Goal: Task Accomplishment & Management: Use online tool/utility

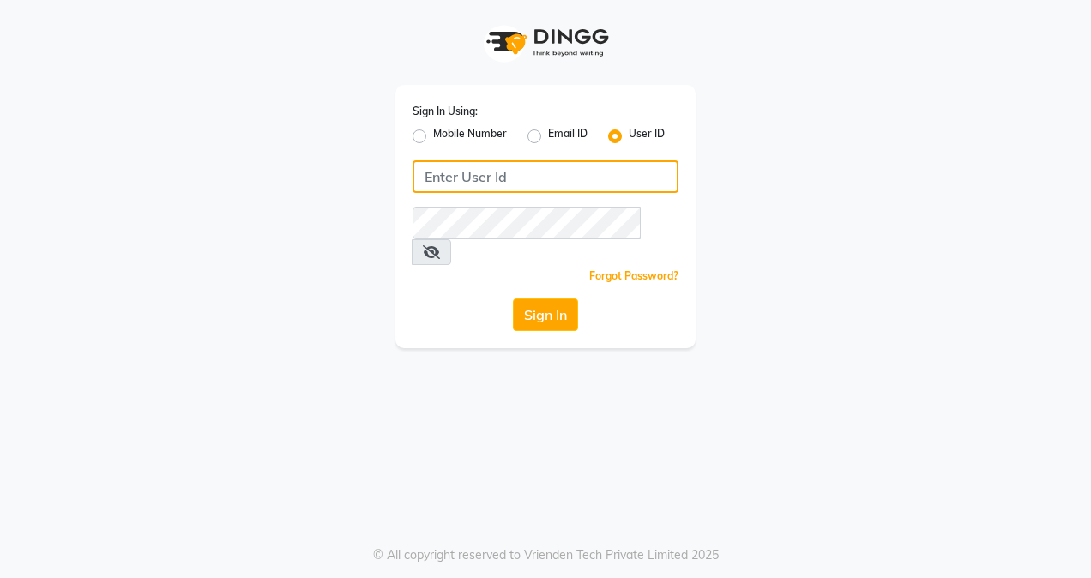
type input "azalea123"
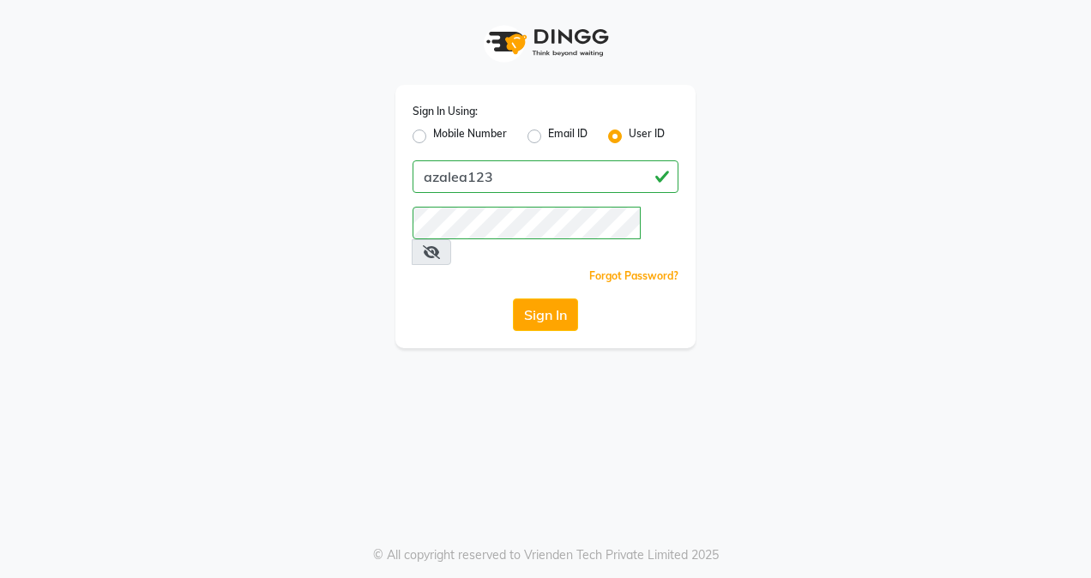
click at [440, 245] on icon at bounding box center [431, 252] width 17 height 14
click at [543, 298] on button "Sign In" at bounding box center [545, 314] width 65 height 33
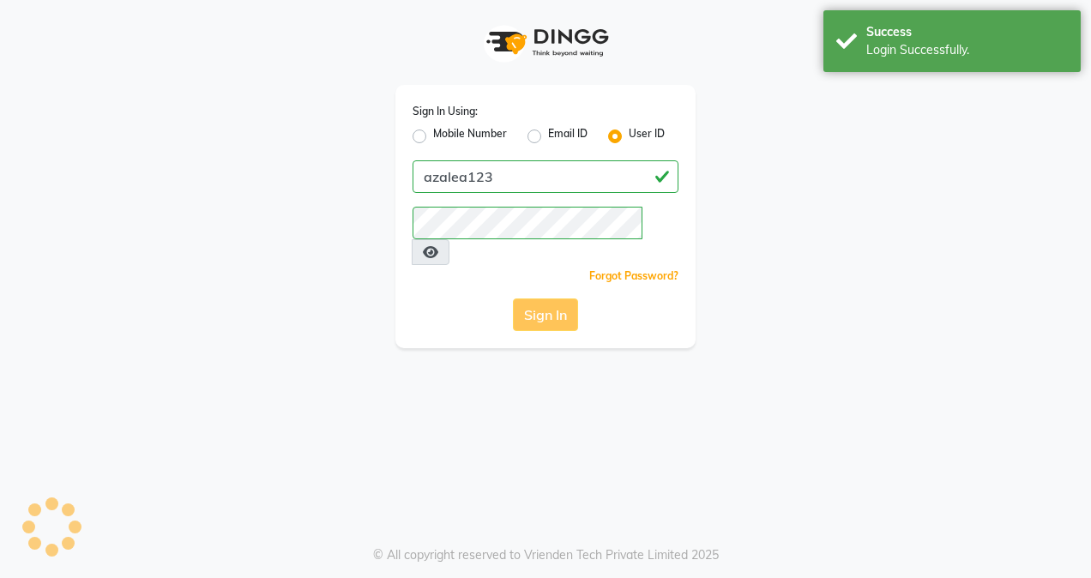
click at [543, 298] on div "Sign In" at bounding box center [546, 314] width 266 height 33
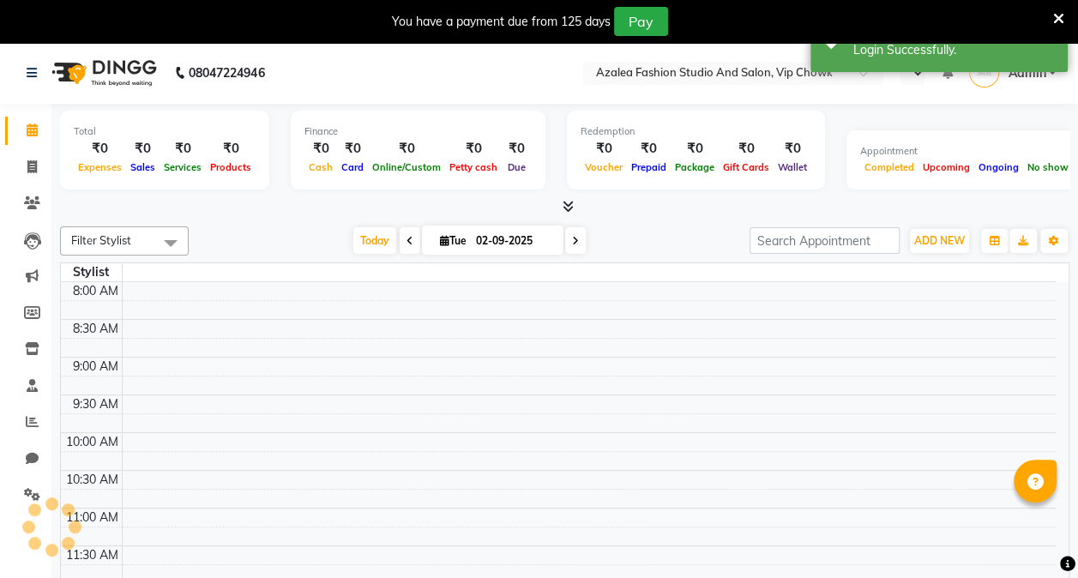
select select "en"
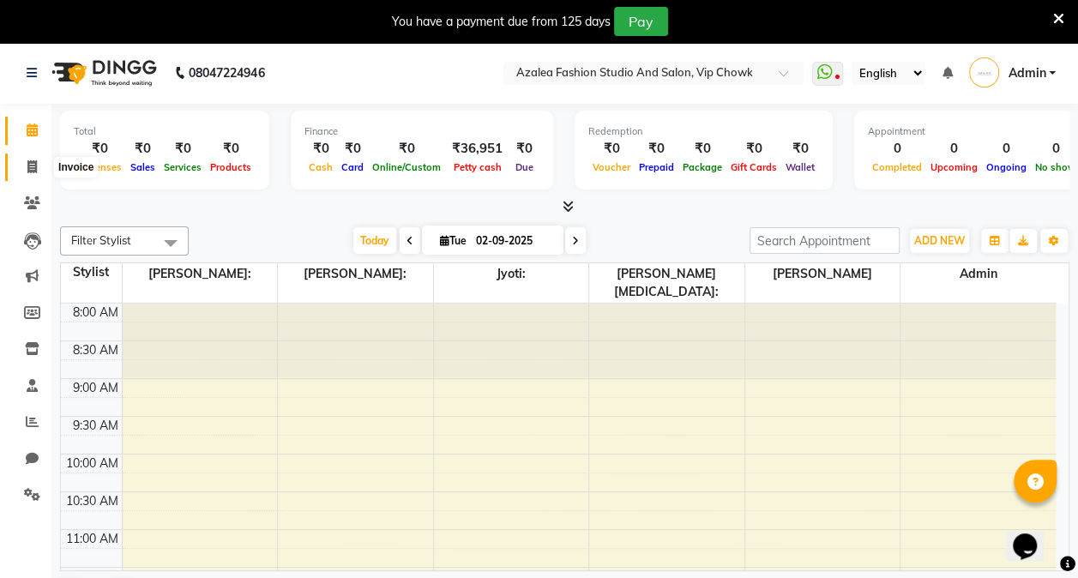
click at [39, 166] on span at bounding box center [32, 168] width 30 height 20
select select "service"
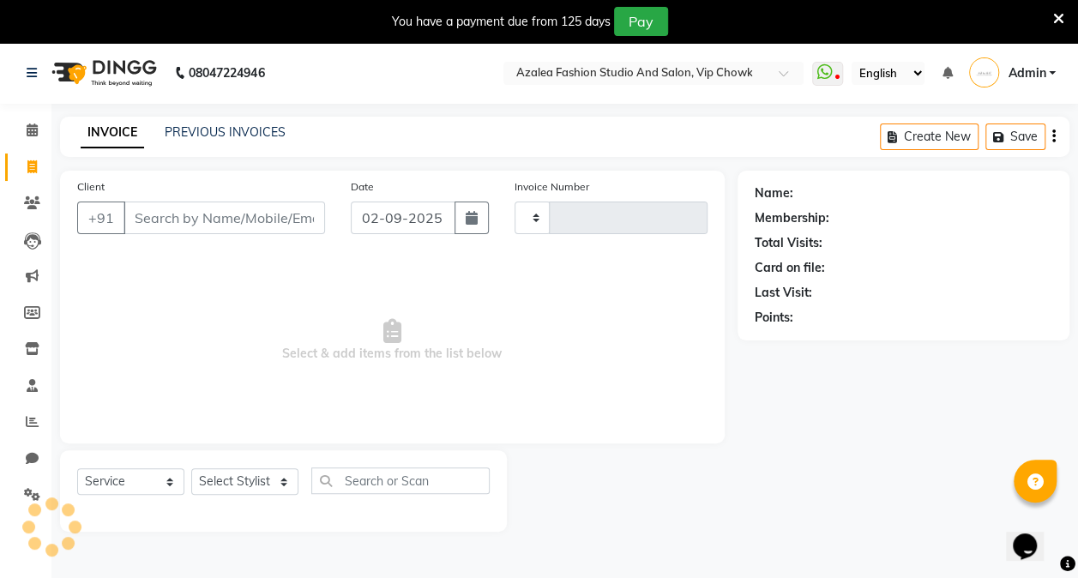
type input "0096"
select select "8063"
click at [225, 220] on input "Client" at bounding box center [224, 218] width 202 height 33
type input "z"
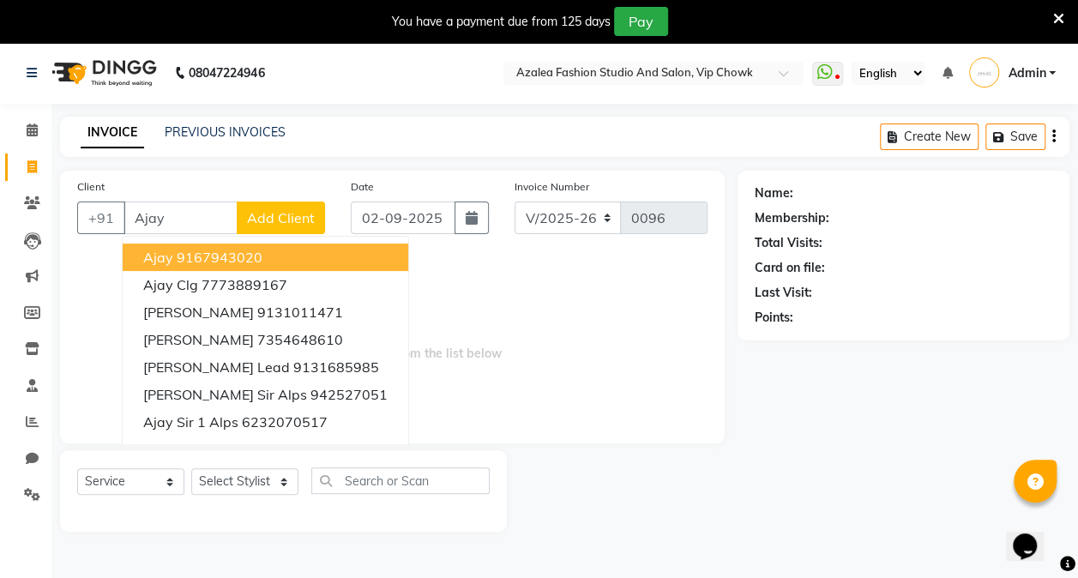
type input "Ajay"
click at [303, 209] on span "Add Client" at bounding box center [281, 217] width 68 height 17
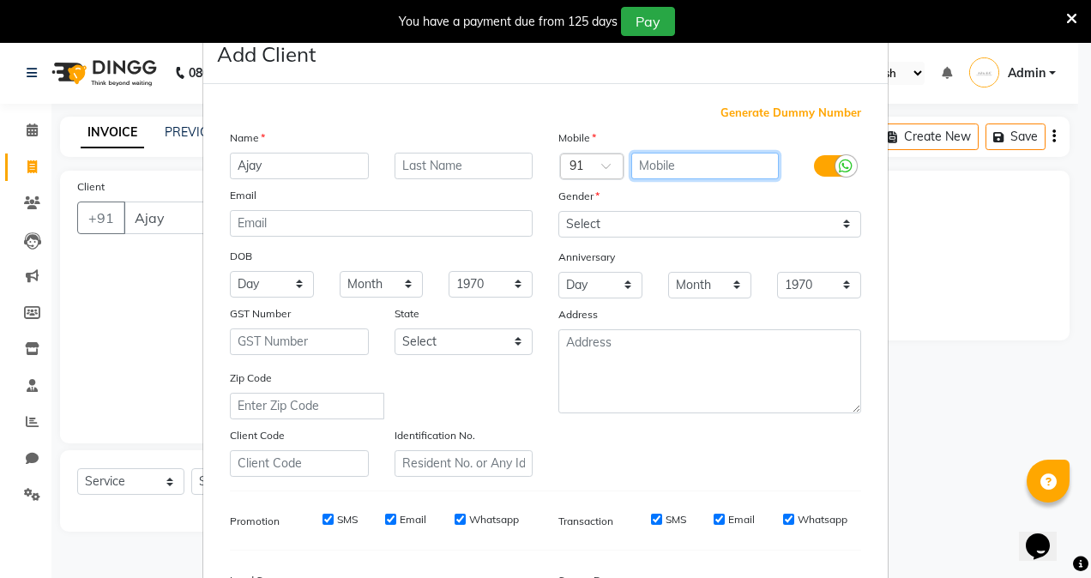
click at [679, 163] on input "text" at bounding box center [705, 166] width 148 height 27
type input "7898071999"
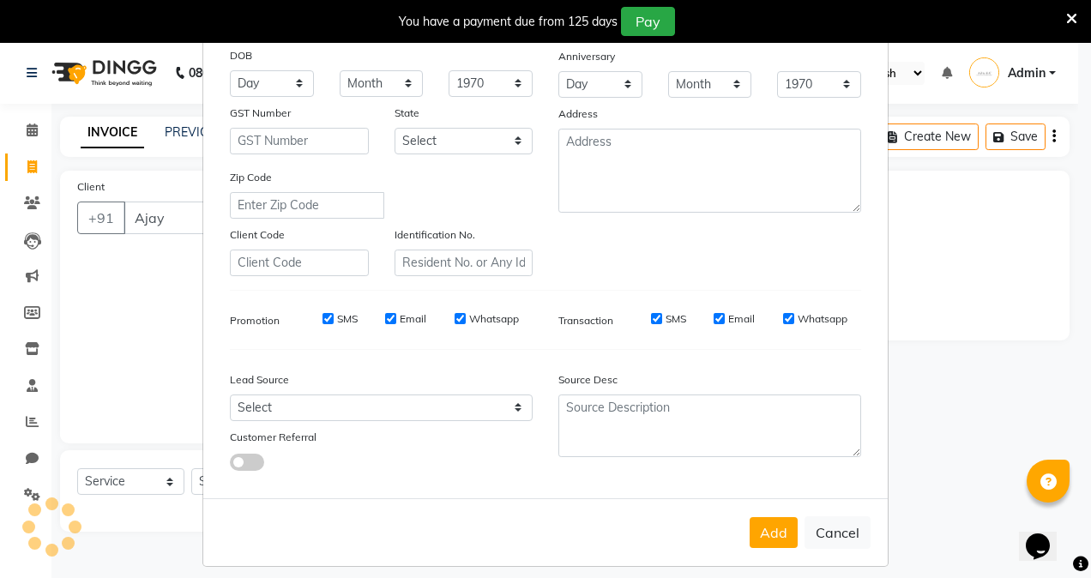
scroll to position [211, 0]
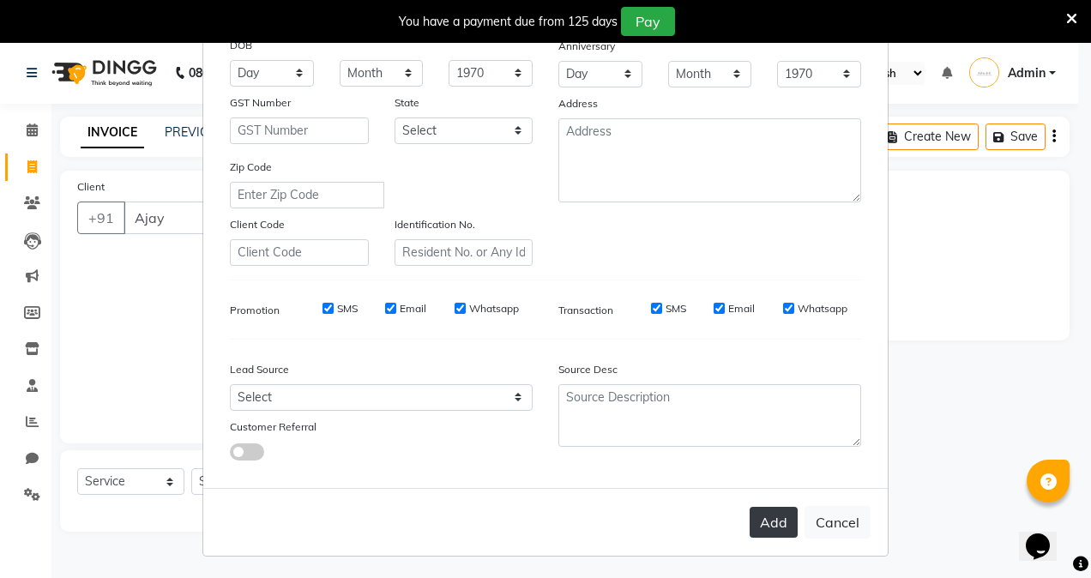
click at [762, 518] on button "Add" at bounding box center [774, 522] width 48 height 31
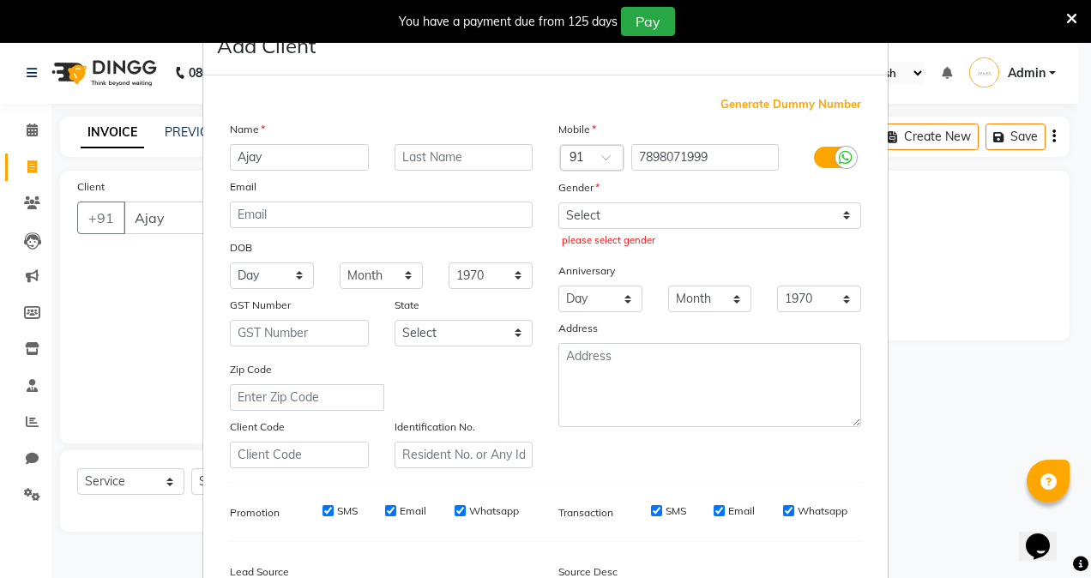
scroll to position [0, 0]
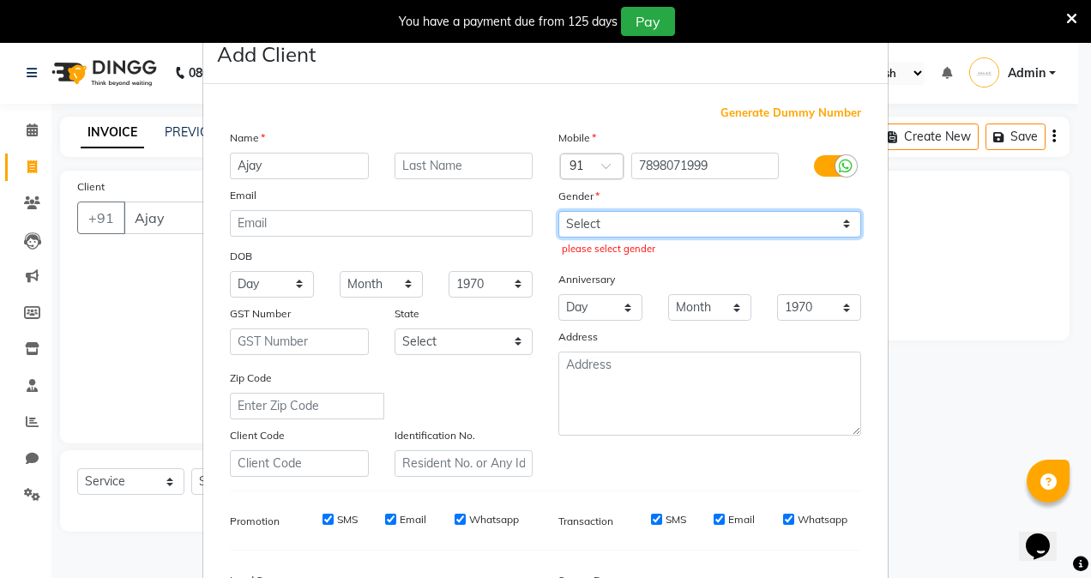
click at [738, 220] on select "Select [DEMOGRAPHIC_DATA] [DEMOGRAPHIC_DATA] Other Prefer Not To Say" at bounding box center [709, 224] width 303 height 27
select select "[DEMOGRAPHIC_DATA]"
click at [558, 211] on select "Select [DEMOGRAPHIC_DATA] [DEMOGRAPHIC_DATA] Other Prefer Not To Say" at bounding box center [709, 224] width 303 height 27
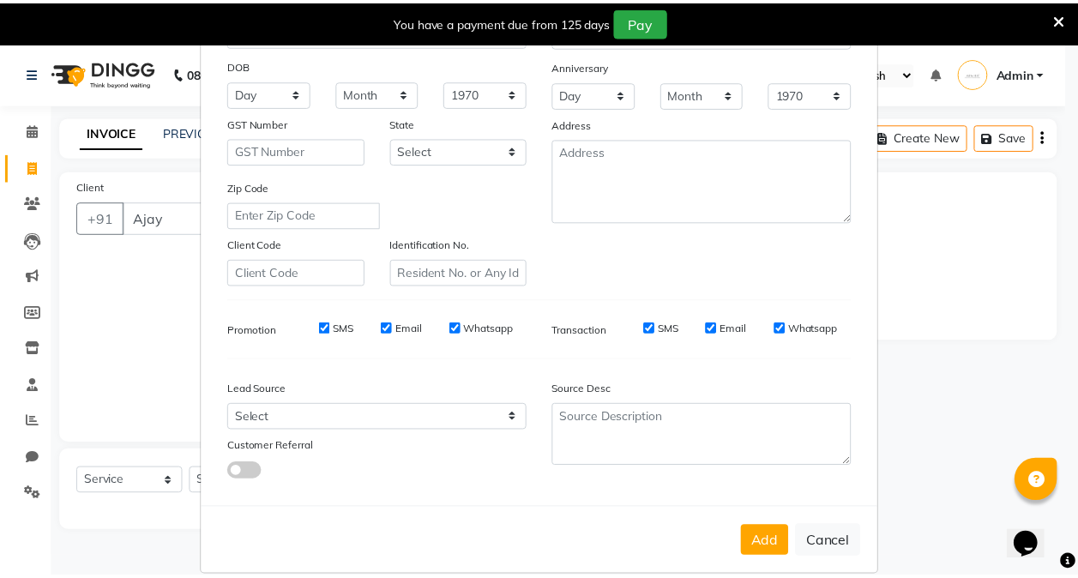
scroll to position [211, 0]
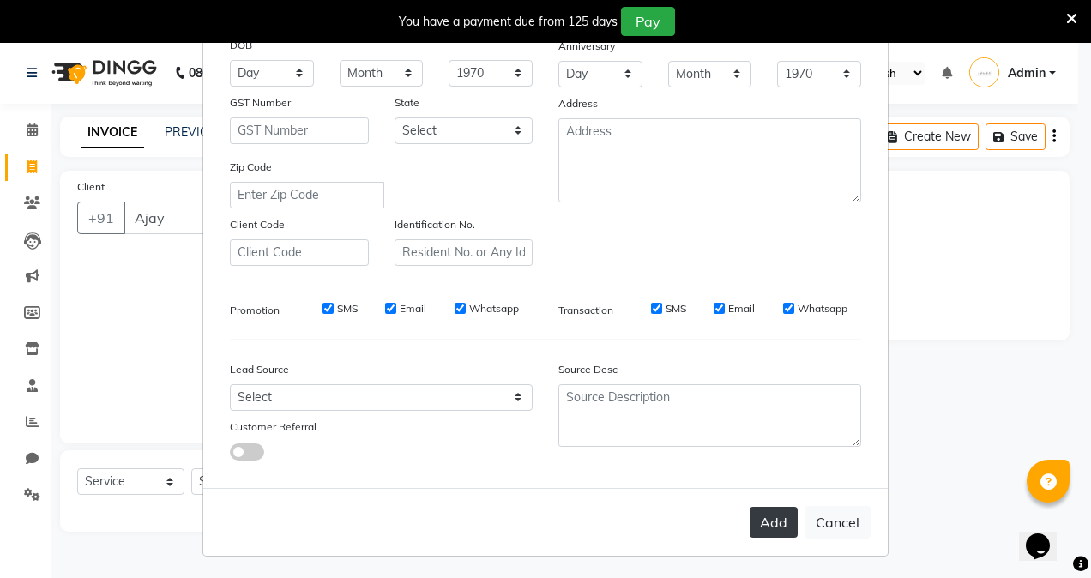
click at [768, 527] on button "Add" at bounding box center [774, 522] width 48 height 31
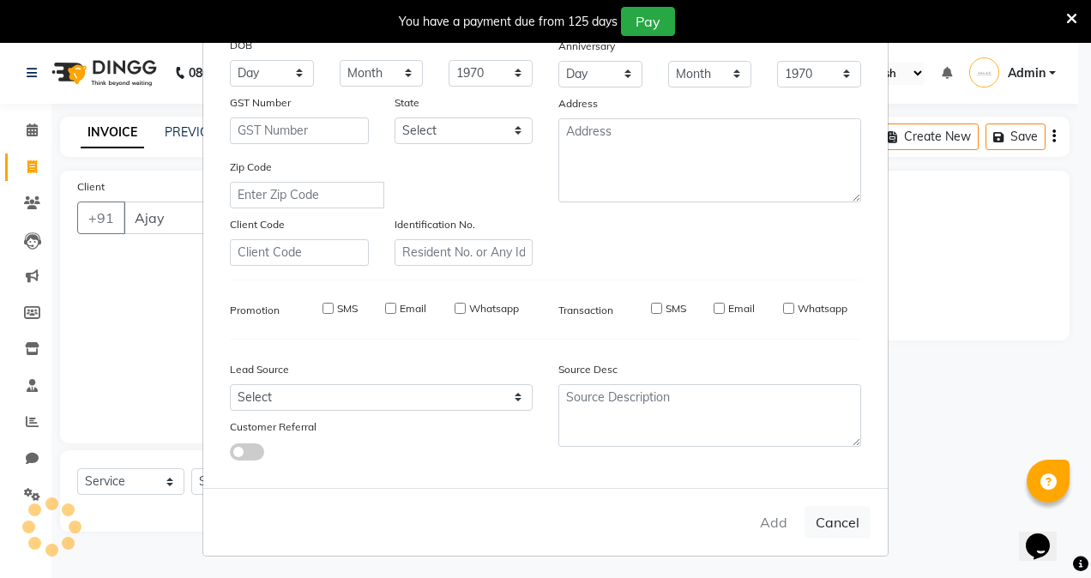
type input "7898071999"
select select
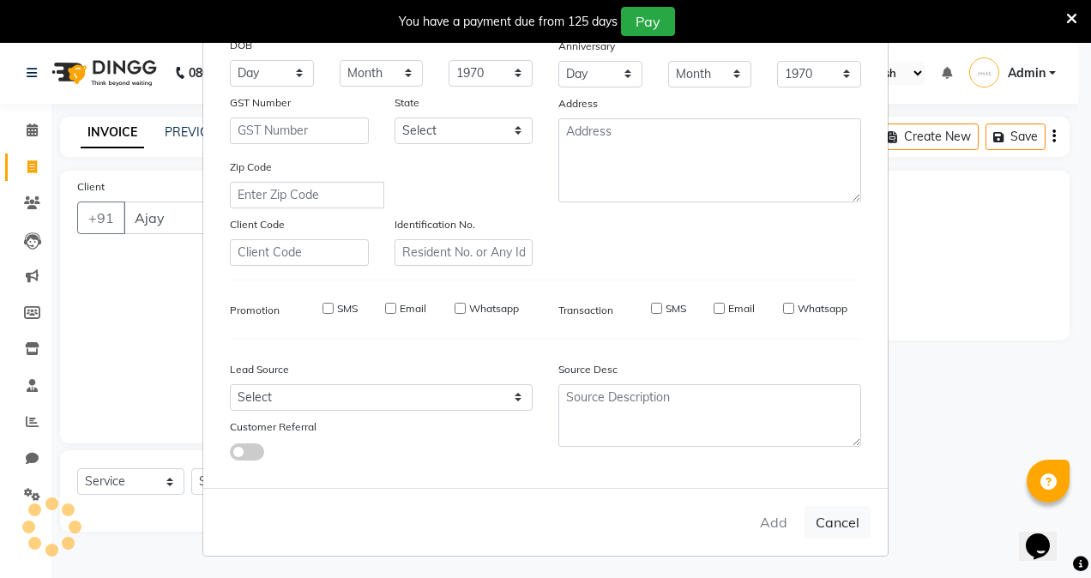
select select
checkbox input "false"
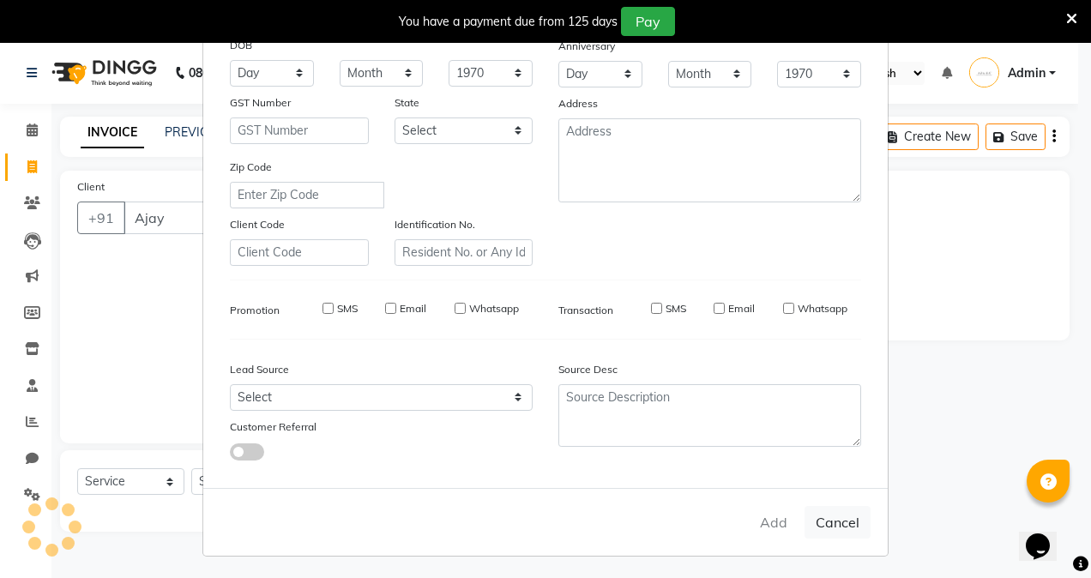
checkbox input "false"
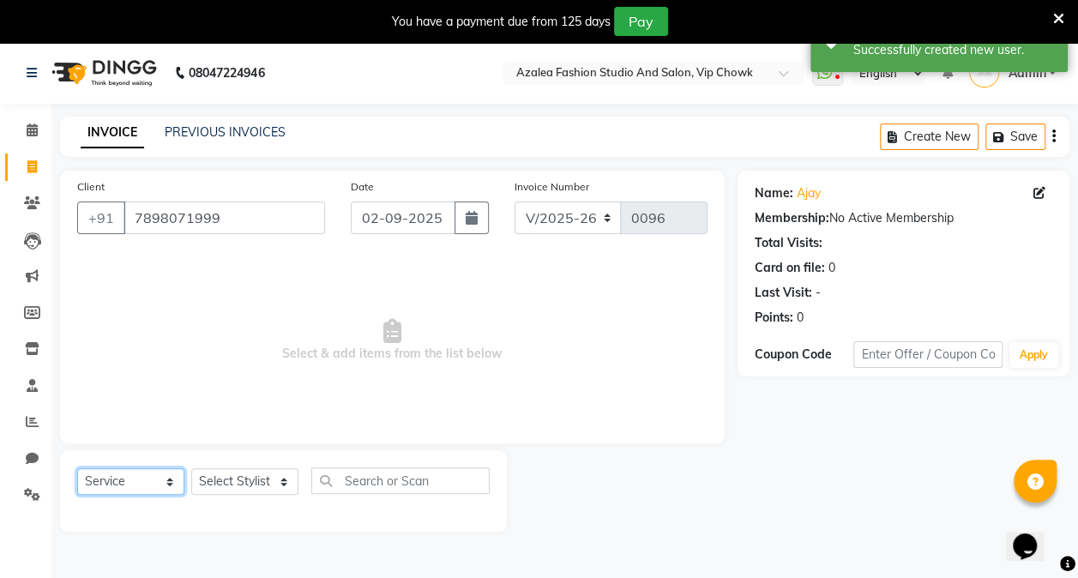
click at [132, 482] on select "Select Service Product Membership Package Voucher Prepaid Gift Card" at bounding box center [130, 481] width 107 height 27
click at [256, 491] on select "Select Stylist Admin anzal [PERSON_NAME][MEDICAL_DATA]: Jyoti: [PERSON_NAME]: […" at bounding box center [244, 481] width 107 height 27
select select "88143"
click at [191, 468] on select "Select Stylist Admin anzal [PERSON_NAME][MEDICAL_DATA]: Jyoti: [PERSON_NAME]: […" at bounding box center [244, 481] width 107 height 27
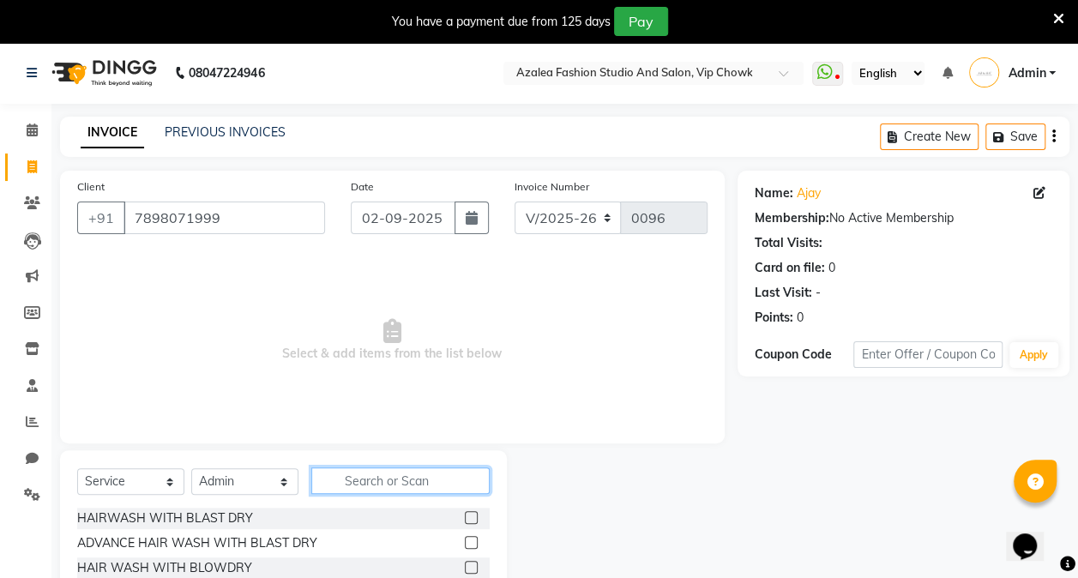
click at [393, 473] on input "text" at bounding box center [400, 480] width 178 height 27
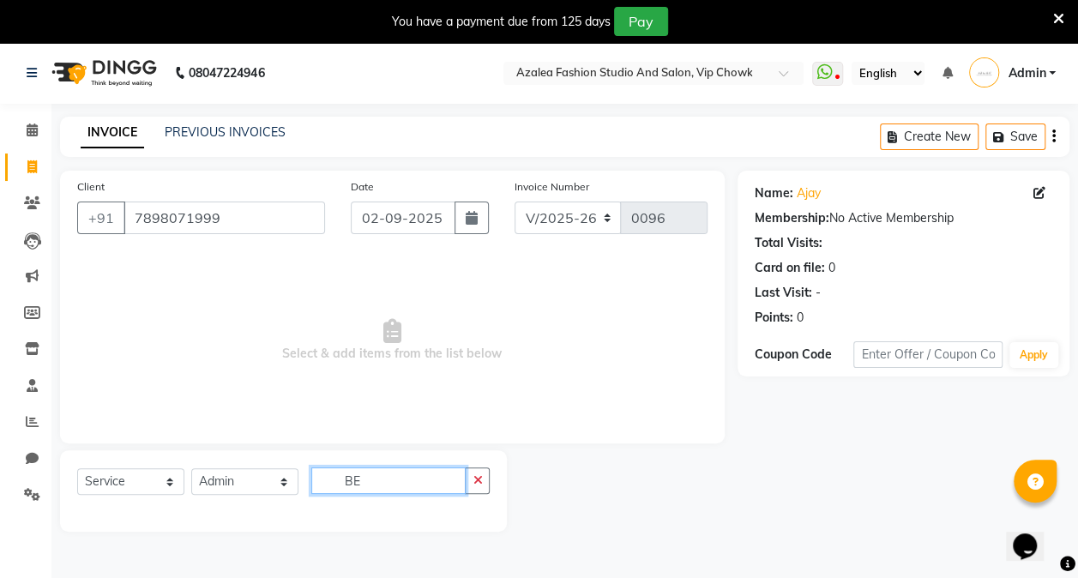
type input "B"
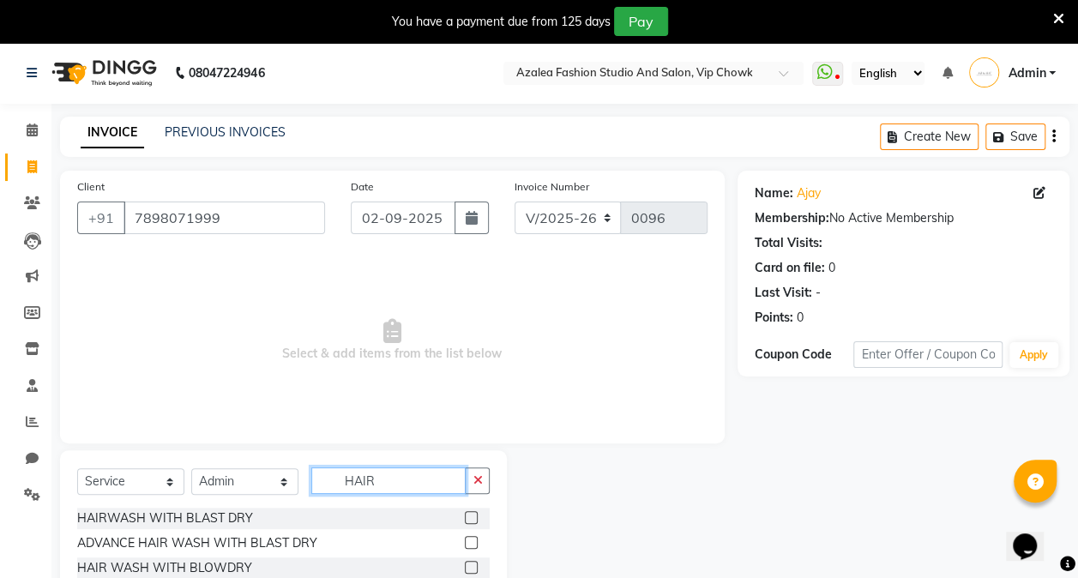
scroll to position [150, 0]
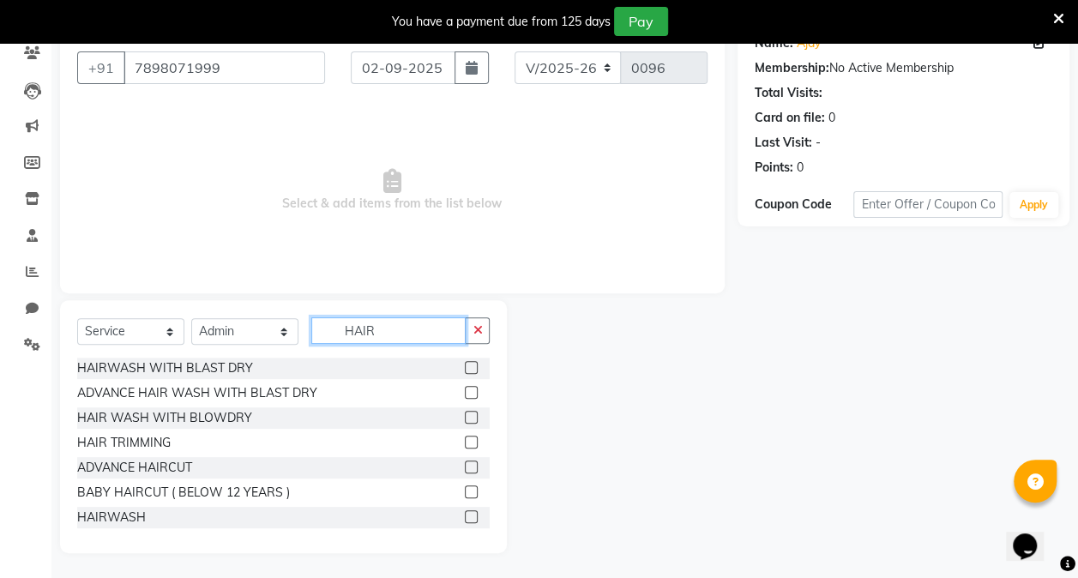
type input "HAIR"
click at [465, 365] on label at bounding box center [471, 367] width 13 height 13
click at [465, 365] on input "checkbox" at bounding box center [470, 368] width 11 height 11
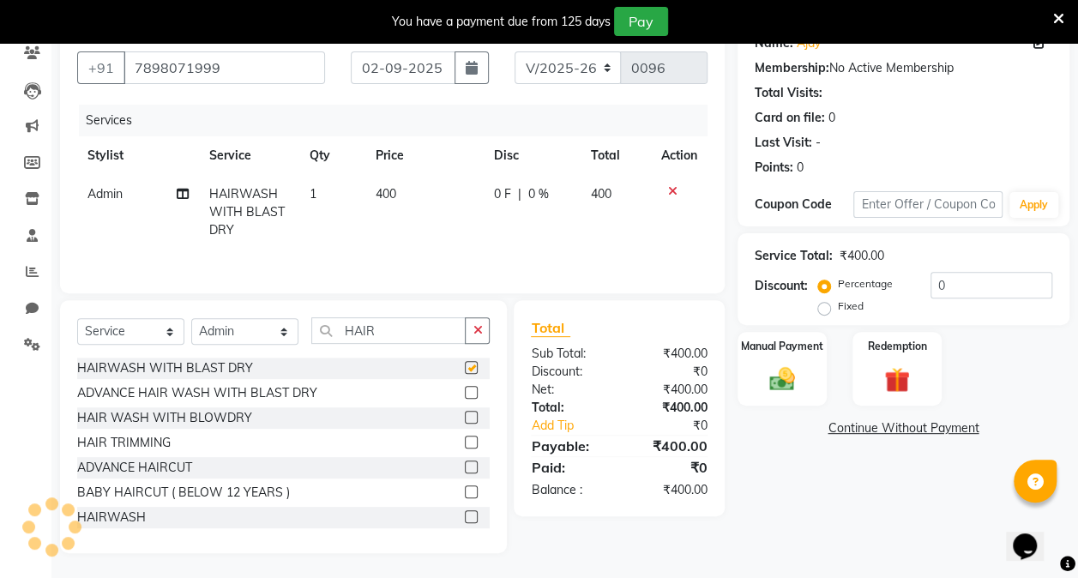
checkbox input "false"
click at [465, 415] on label at bounding box center [471, 417] width 13 height 13
click at [465, 415] on input "checkbox" at bounding box center [470, 418] width 11 height 11
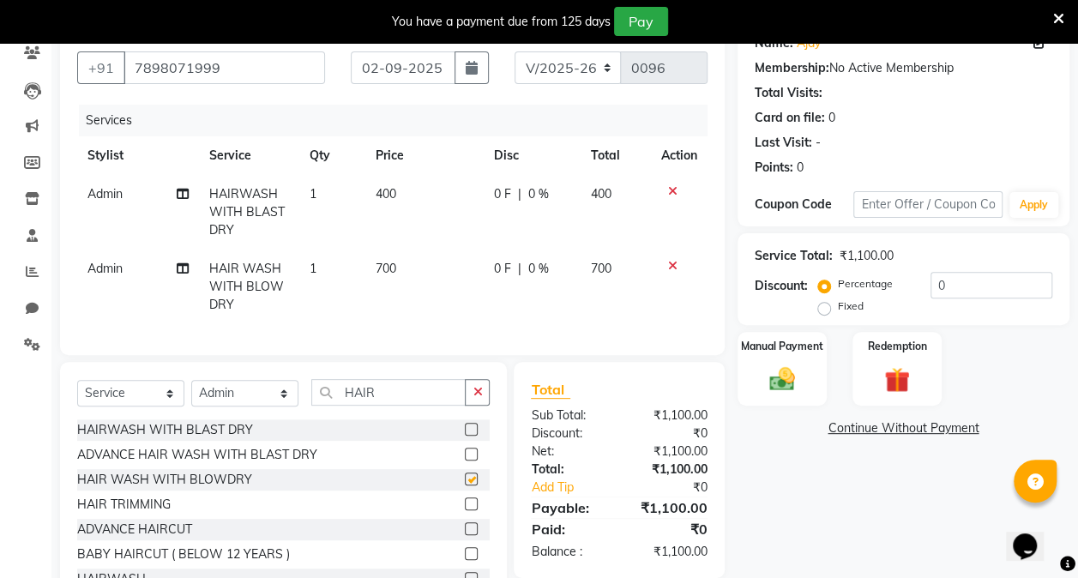
checkbox input "false"
click at [668, 187] on icon at bounding box center [672, 191] width 9 height 12
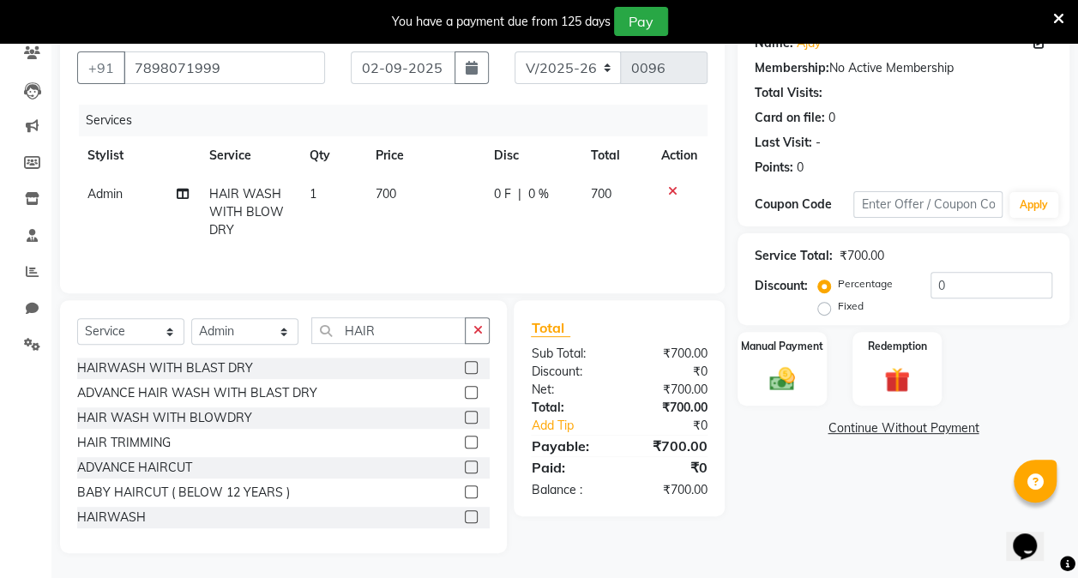
click at [668, 187] on icon at bounding box center [672, 191] width 9 height 12
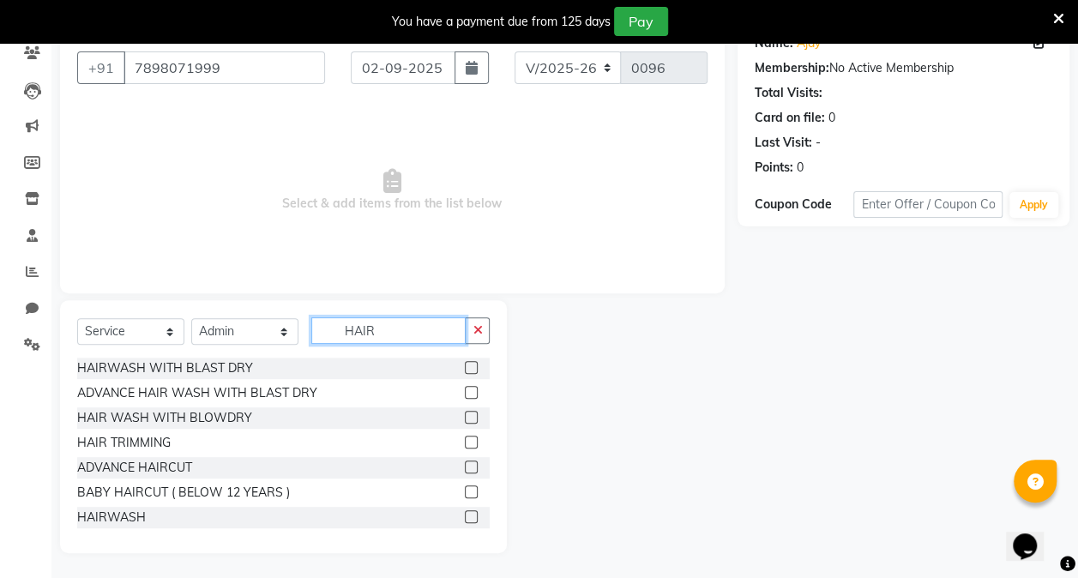
click at [397, 334] on input "HAIR" at bounding box center [388, 330] width 154 height 27
type input "H"
click at [646, 344] on div at bounding box center [622, 426] width 230 height 253
click at [490, 411] on div "Select Service Product Membership Package Voucher Prepaid Gift Card Select Styl…" at bounding box center [283, 426] width 447 height 253
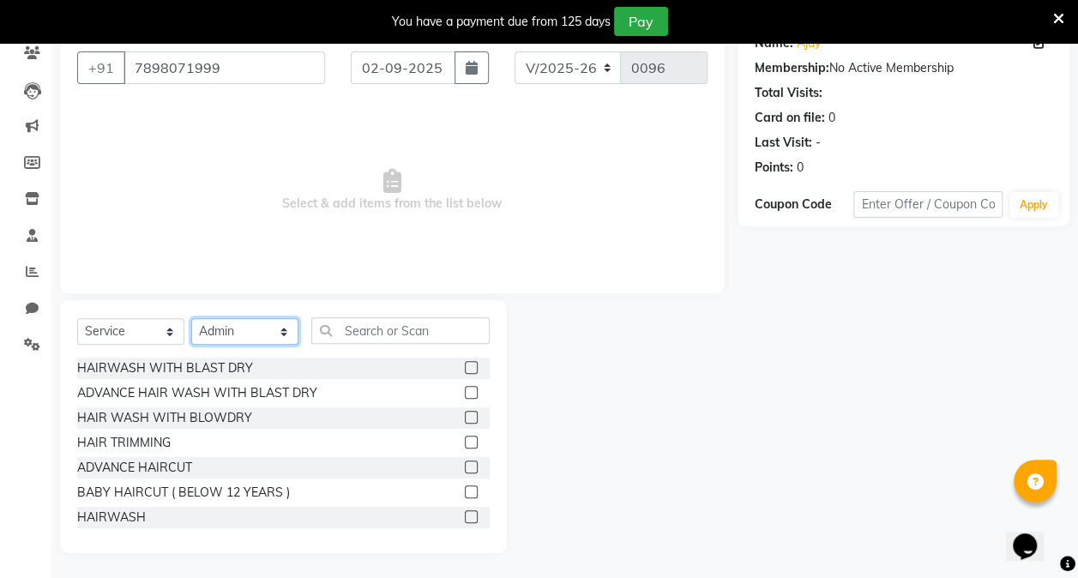
click at [239, 328] on select "Select Stylist Admin anzal [PERSON_NAME][MEDICAL_DATA]: Jyoti: [PERSON_NAME]: […" at bounding box center [244, 331] width 107 height 27
click at [191, 318] on select "Select Stylist Admin anzal [PERSON_NAME][MEDICAL_DATA]: Jyoti: [PERSON_NAME]: […" at bounding box center [244, 331] width 107 height 27
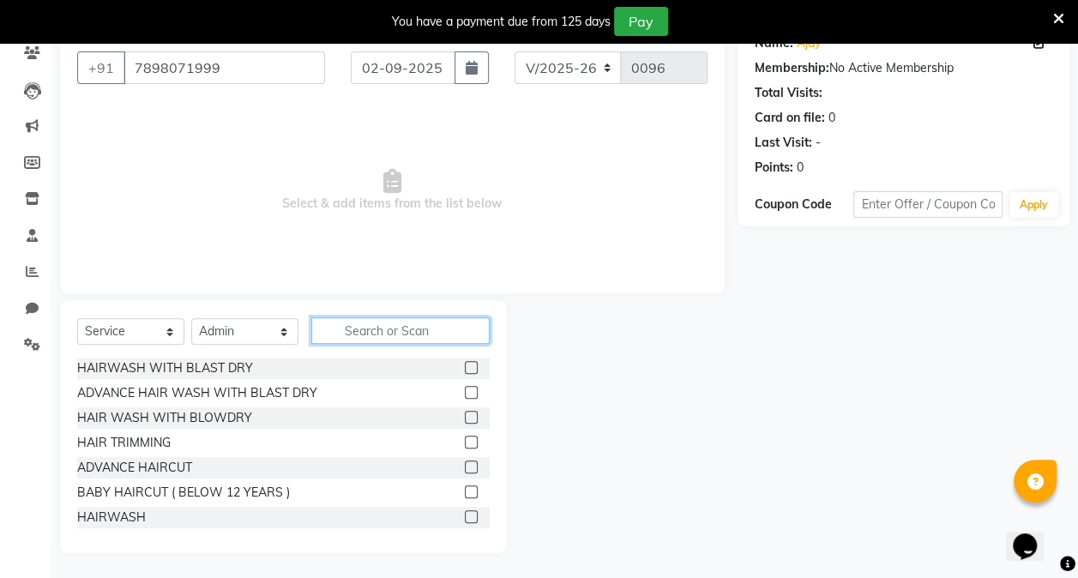
click at [389, 331] on input "text" at bounding box center [400, 330] width 178 height 27
click at [389, 331] on input "H" at bounding box center [388, 330] width 154 height 27
type input "H"
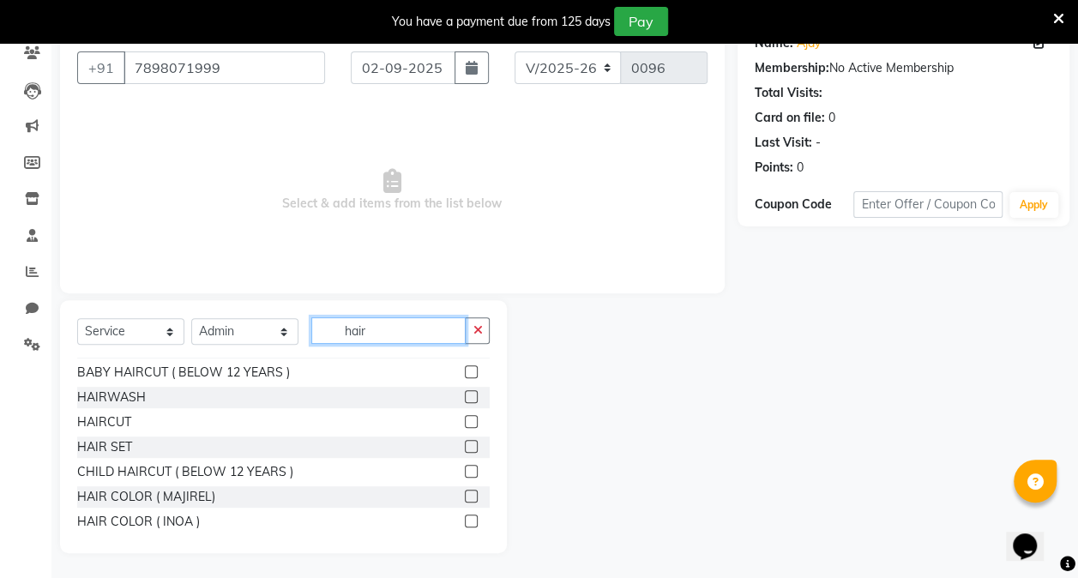
scroll to position [149, 0]
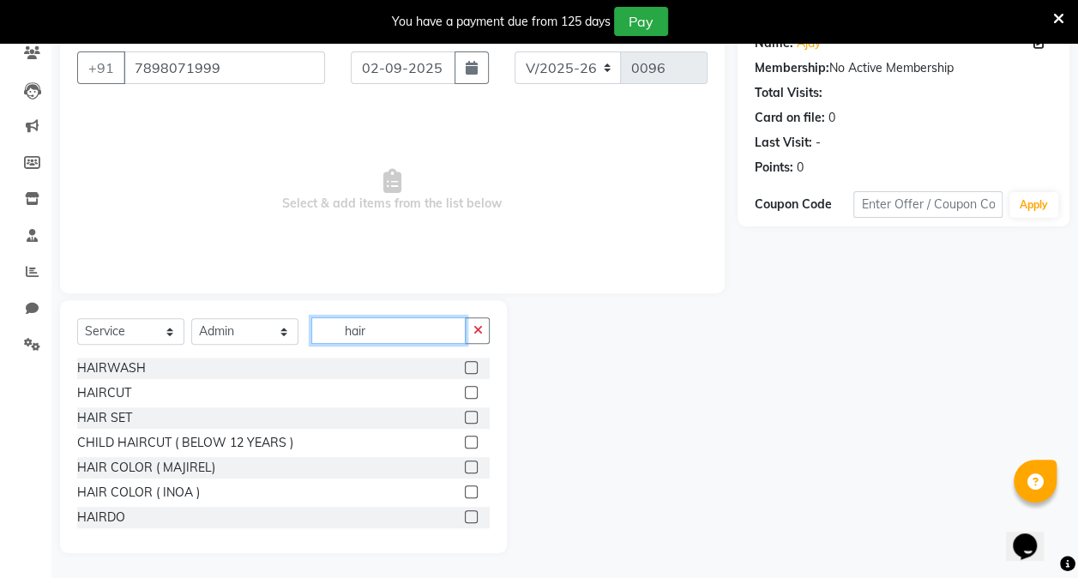
type input "hair"
click at [465, 391] on label at bounding box center [471, 392] width 13 height 13
click at [465, 391] on input "checkbox" at bounding box center [470, 393] width 11 height 11
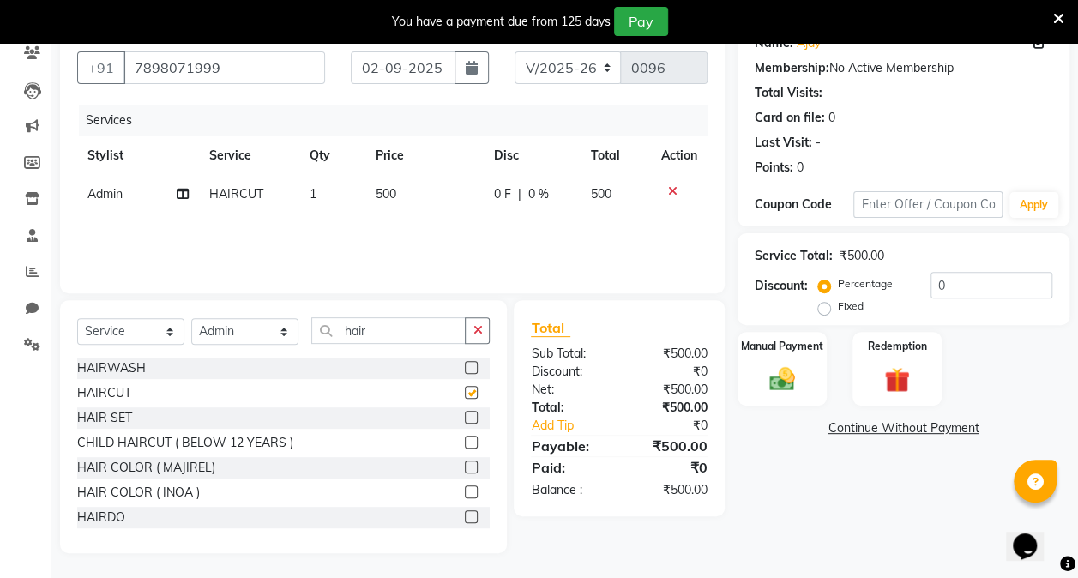
checkbox input "false"
click at [779, 352] on label "Manual Payment" at bounding box center [782, 345] width 86 height 16
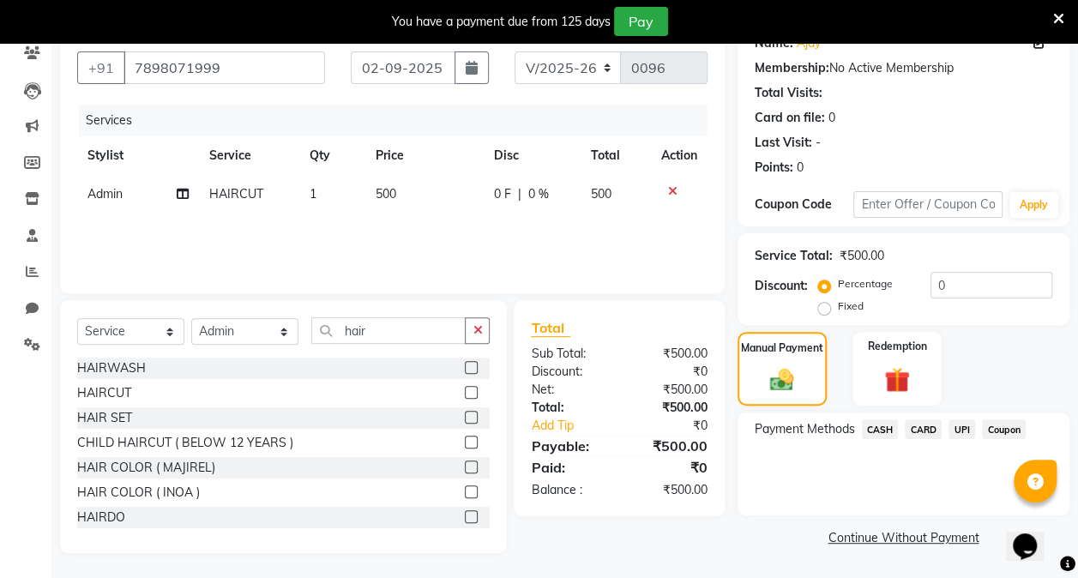
click at [964, 425] on span "UPI" at bounding box center [962, 429] width 27 height 20
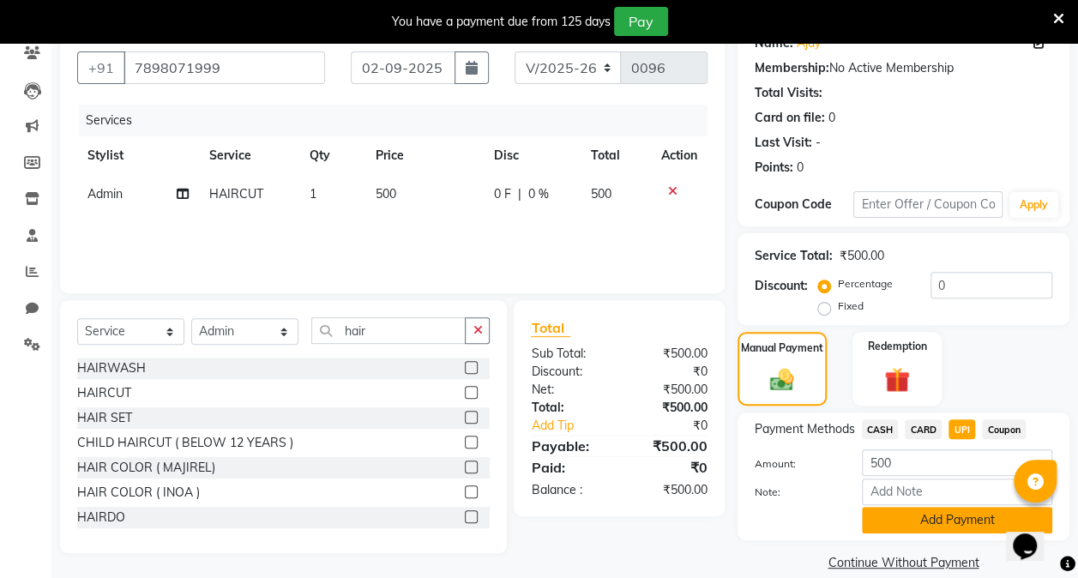
click at [979, 515] on button "Add Payment" at bounding box center [957, 520] width 190 height 27
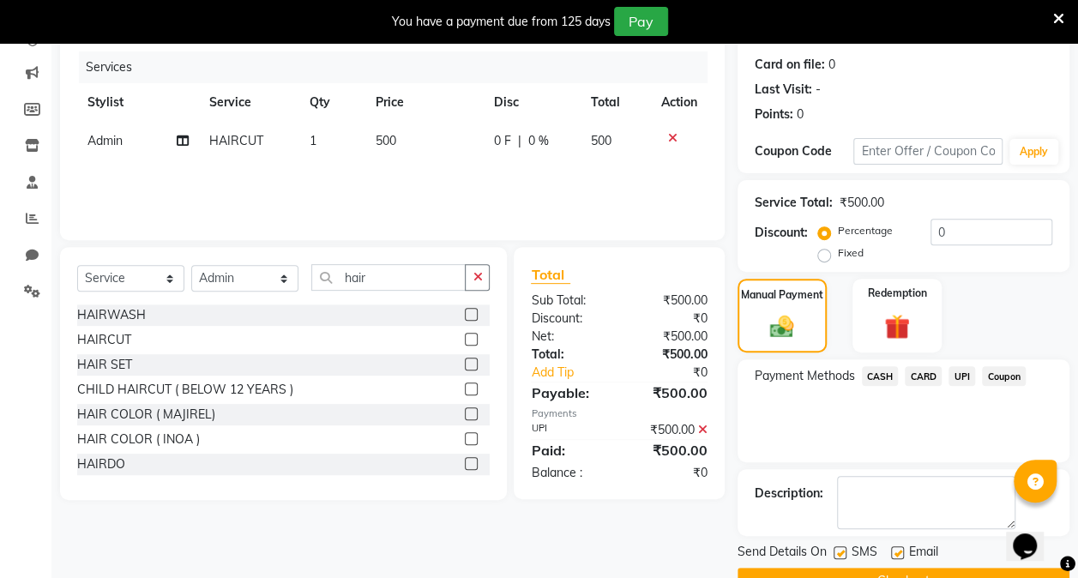
scroll to position [244, 0]
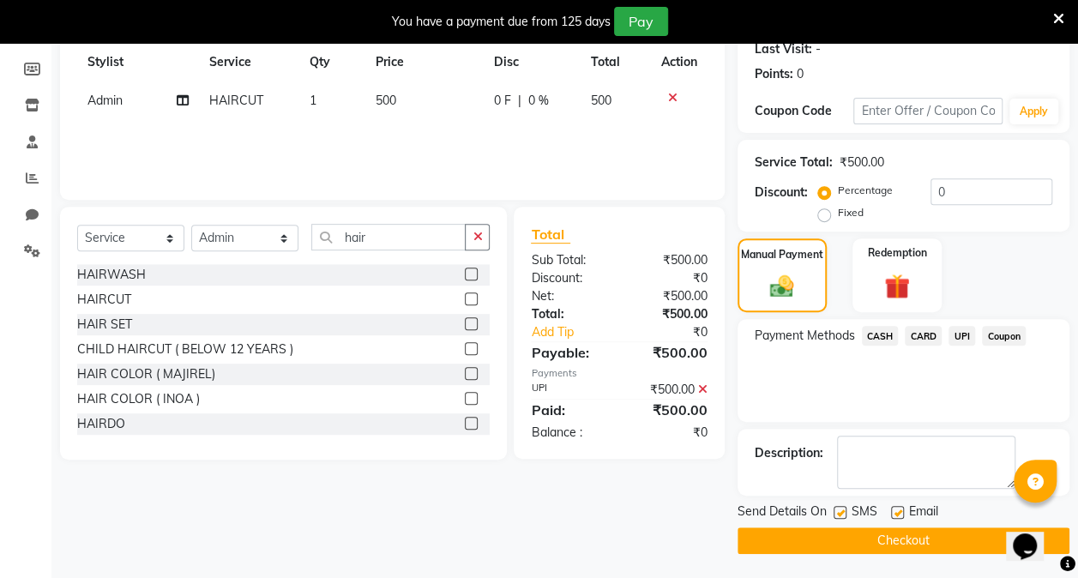
click at [898, 535] on button "Checkout" at bounding box center [904, 540] width 332 height 27
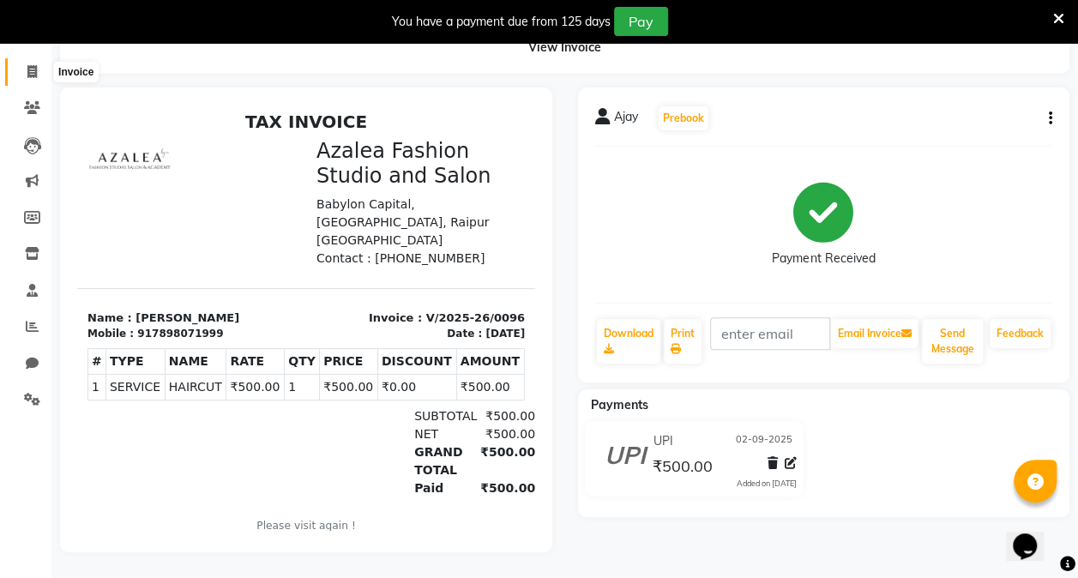
click at [22, 63] on span at bounding box center [32, 73] width 30 height 20
select select "service"
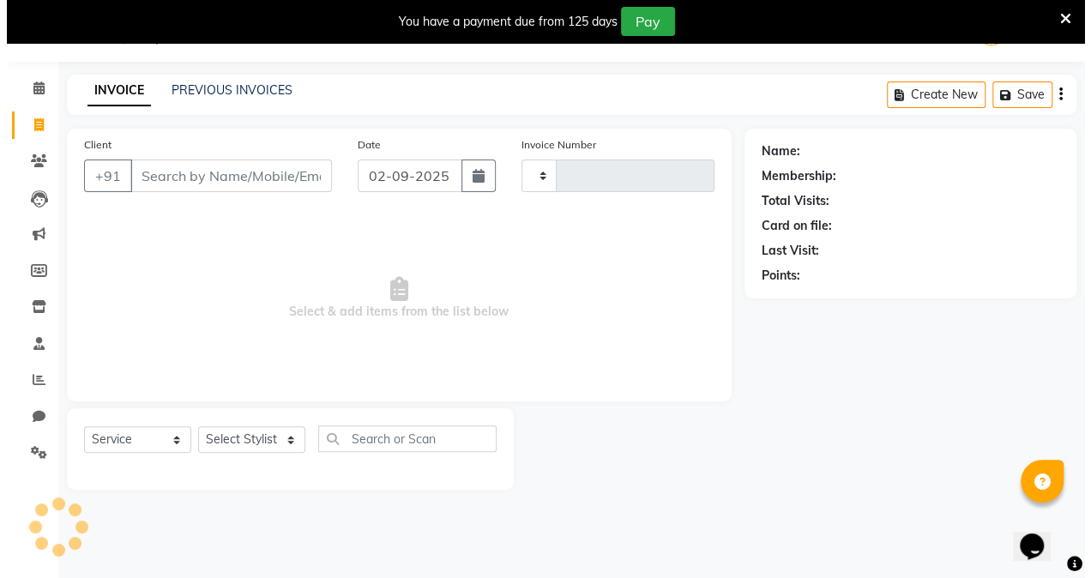
scroll to position [42, 0]
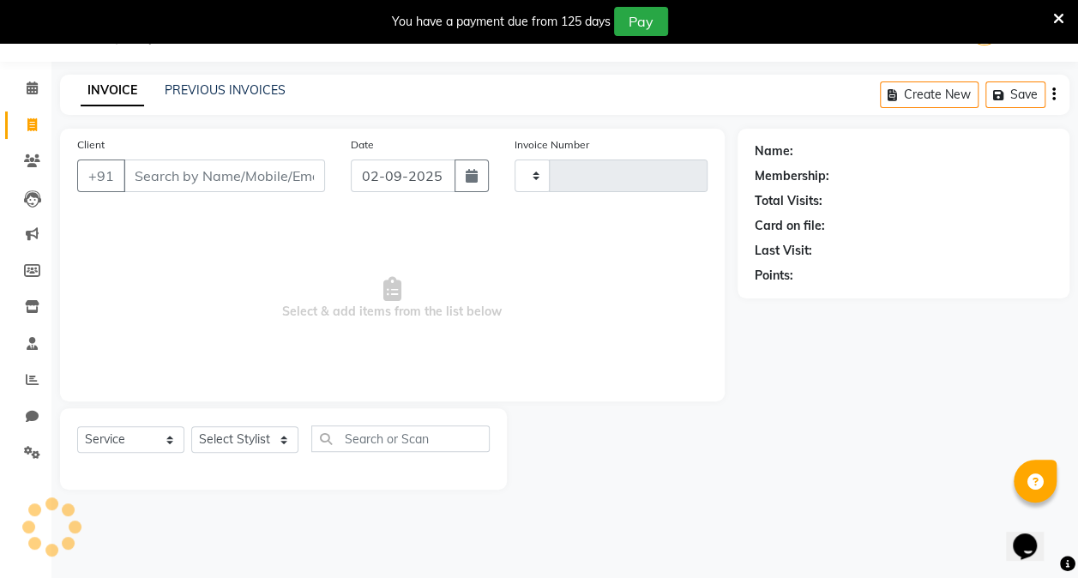
type input "0097"
select select "8063"
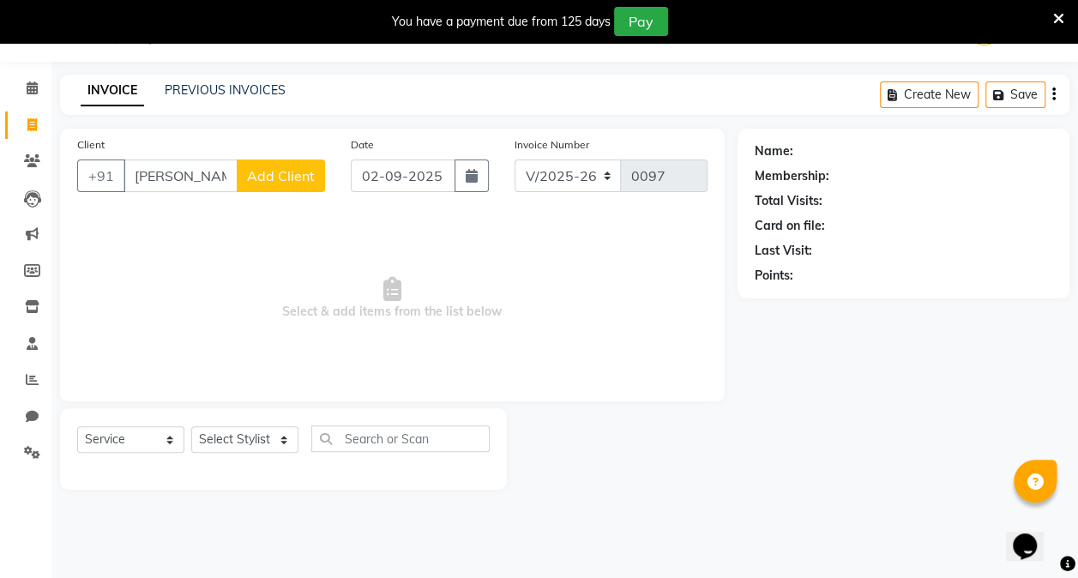
type input "[PERSON_NAME]"
click at [306, 177] on span "Add Client" at bounding box center [281, 175] width 68 height 17
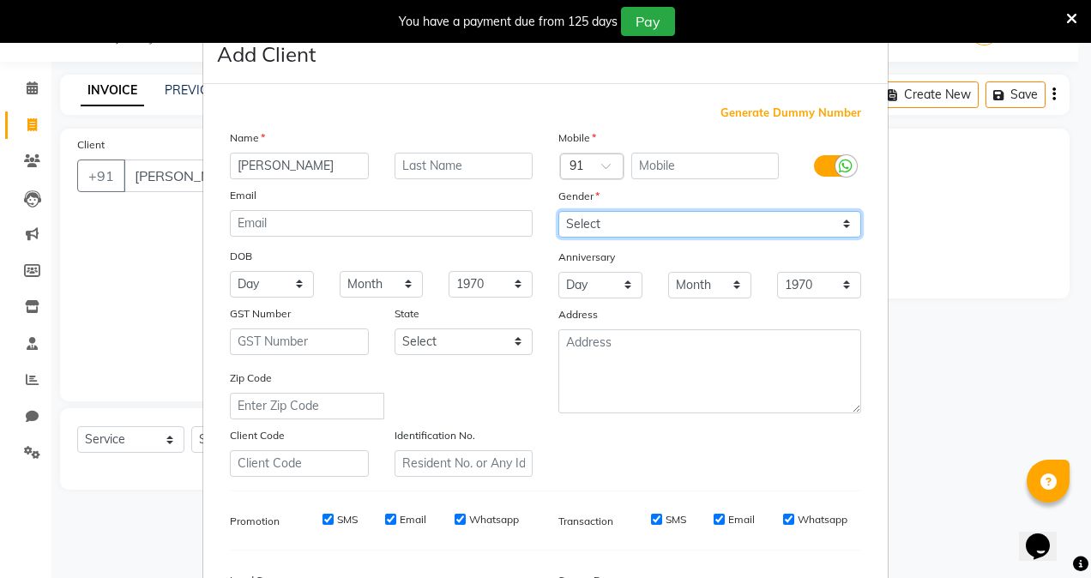
click at [696, 218] on select "Select [DEMOGRAPHIC_DATA] [DEMOGRAPHIC_DATA] Other Prefer Not To Say" at bounding box center [709, 224] width 303 height 27
select select "[DEMOGRAPHIC_DATA]"
click at [558, 211] on select "Select [DEMOGRAPHIC_DATA] [DEMOGRAPHIC_DATA] Other Prefer Not To Say" at bounding box center [709, 224] width 303 height 27
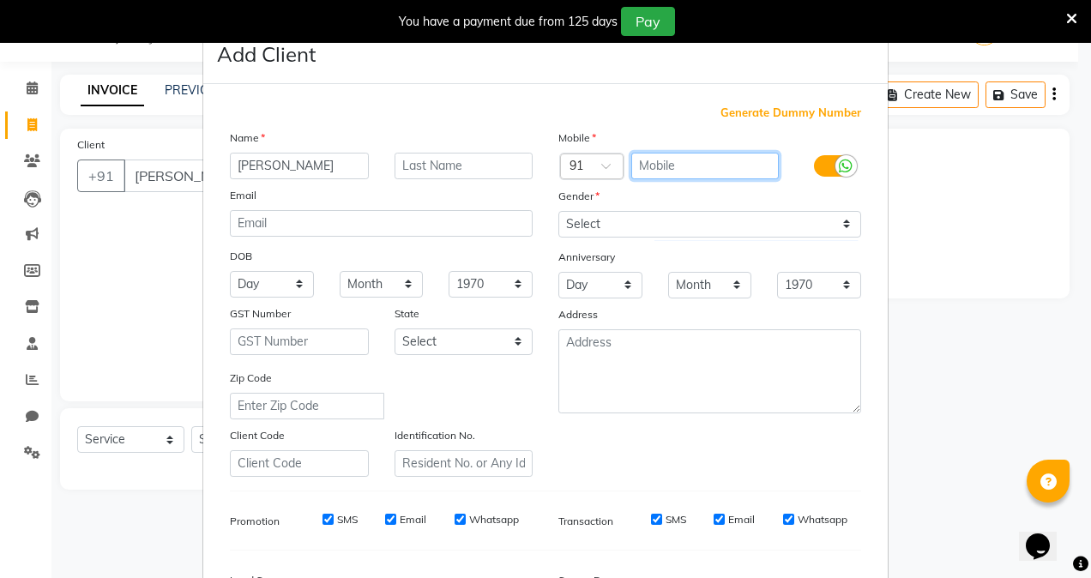
click at [673, 160] on input "text" at bounding box center [705, 166] width 148 height 27
type input "9011033117"
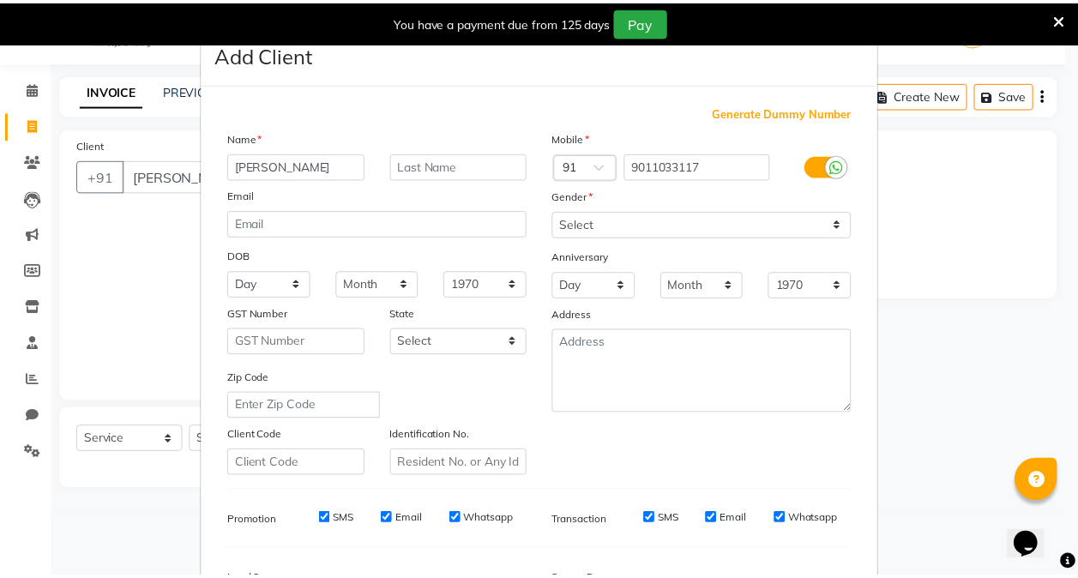
scroll to position [211, 0]
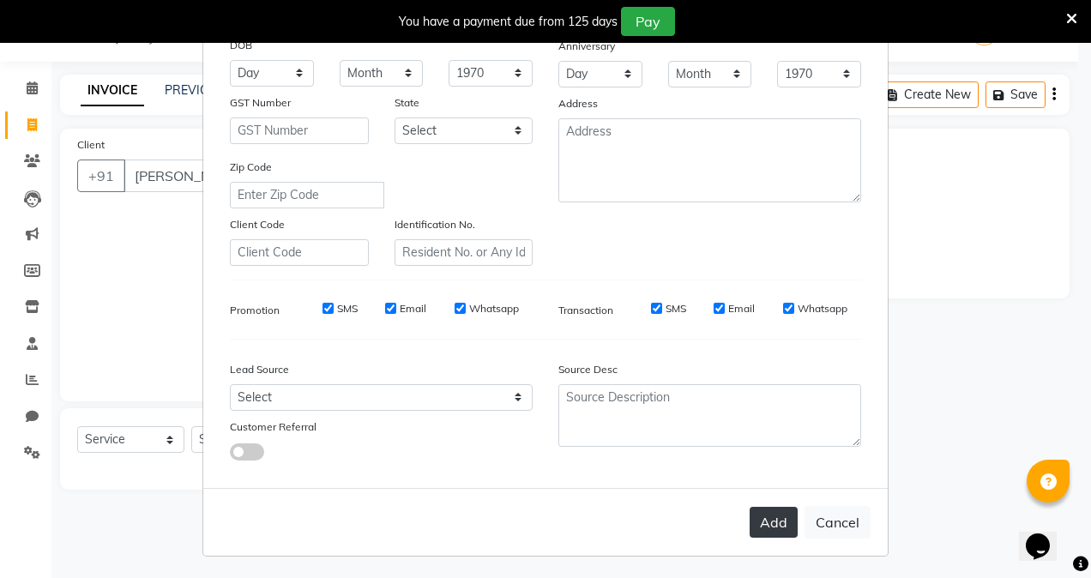
click at [765, 520] on button "Add" at bounding box center [774, 522] width 48 height 31
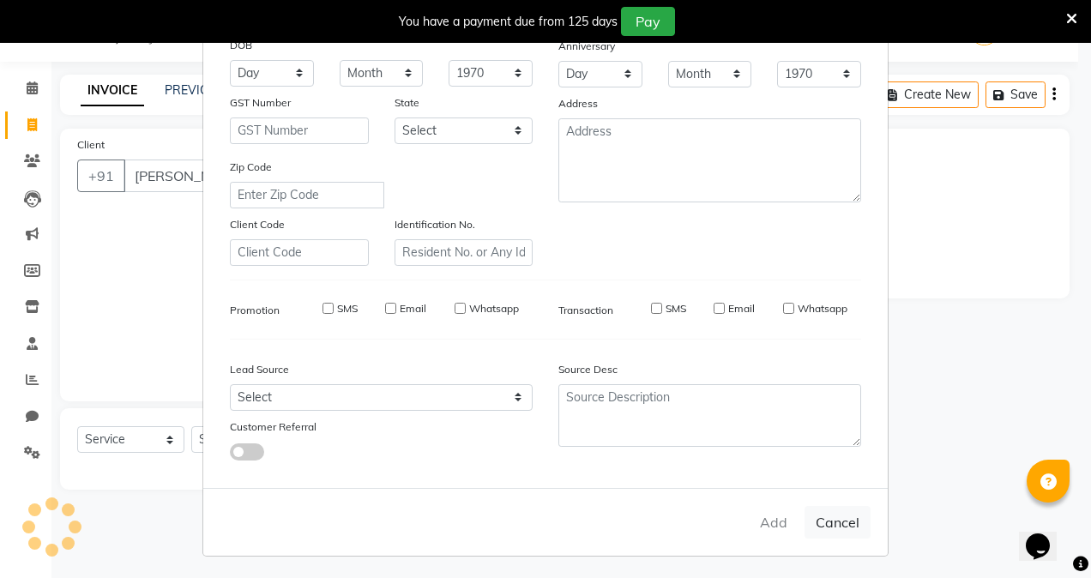
type input "9011033117"
select select
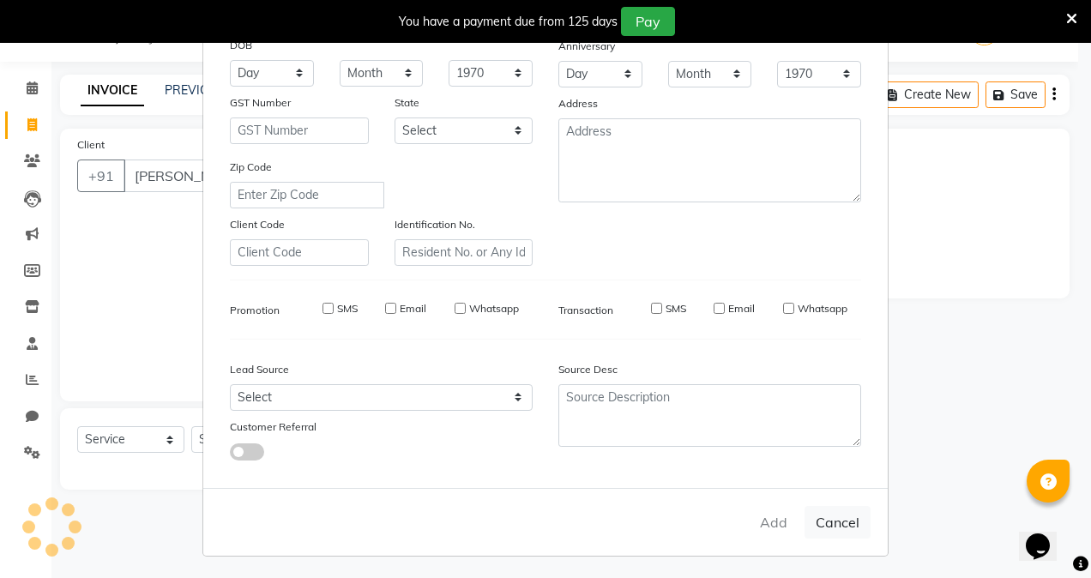
select select
checkbox input "false"
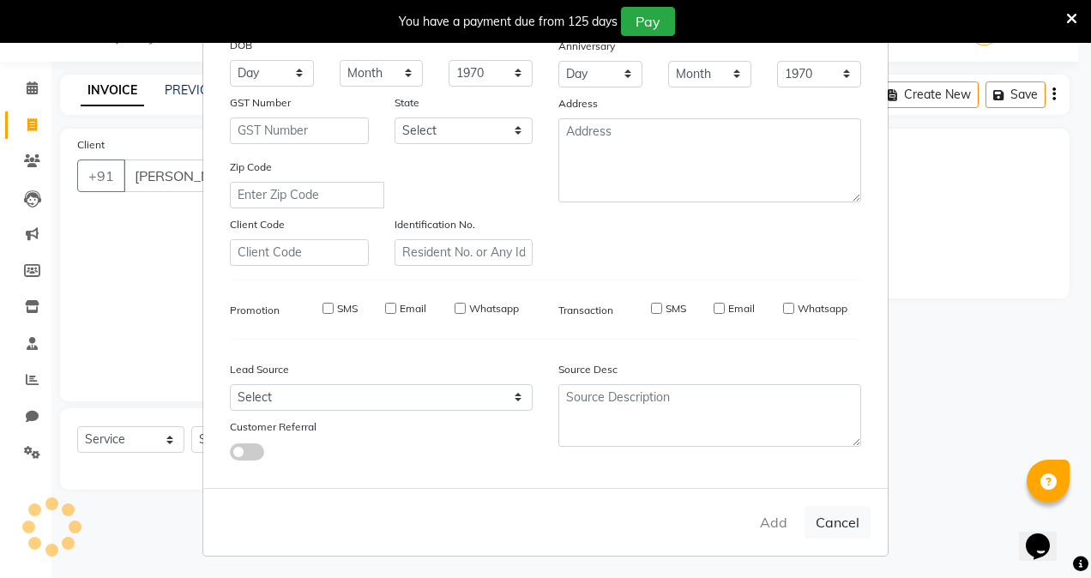
checkbox input "false"
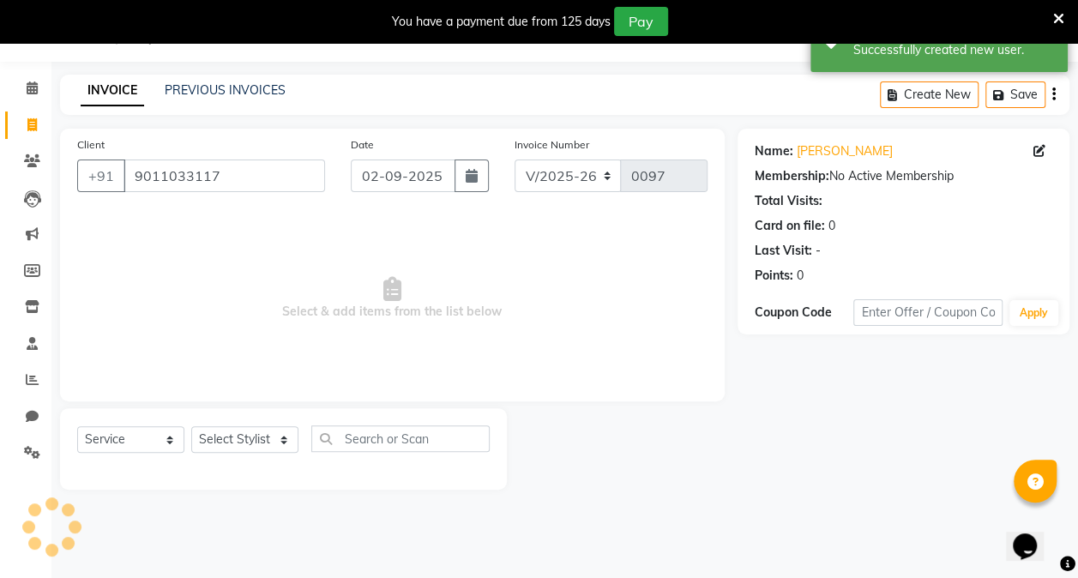
click at [765, 520] on div "08047224946 Select Location × Azalea Fashion Studio And Salon, Vip Chowk WhatsA…" at bounding box center [539, 289] width 1078 height 578
click at [256, 437] on select "Select Stylist Admin anzal [PERSON_NAME][MEDICAL_DATA]: Jyoti: [PERSON_NAME]: […" at bounding box center [244, 439] width 107 height 27
select select "88143"
click at [191, 426] on select "Select Stylist Admin anzal [PERSON_NAME][MEDICAL_DATA]: Jyoti: [PERSON_NAME]: […" at bounding box center [244, 439] width 107 height 27
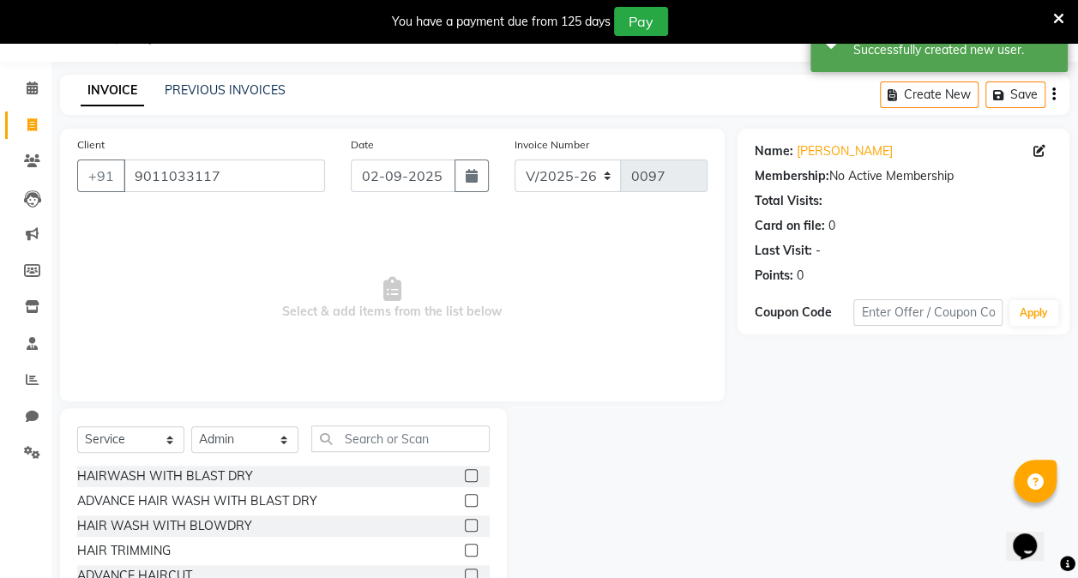
click at [520, 503] on div at bounding box center [622, 534] width 230 height 253
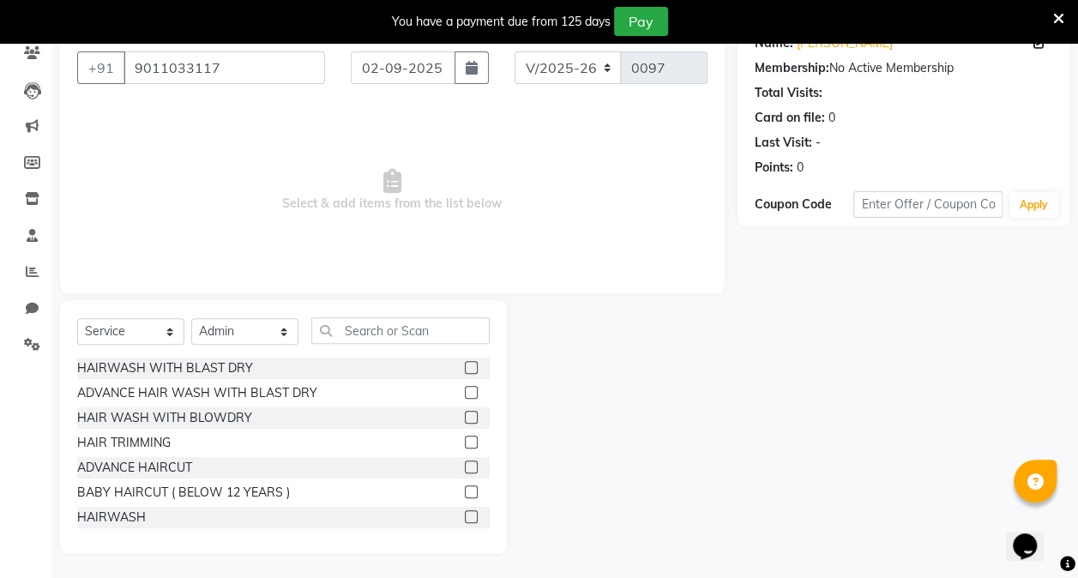
scroll to position [149, 0]
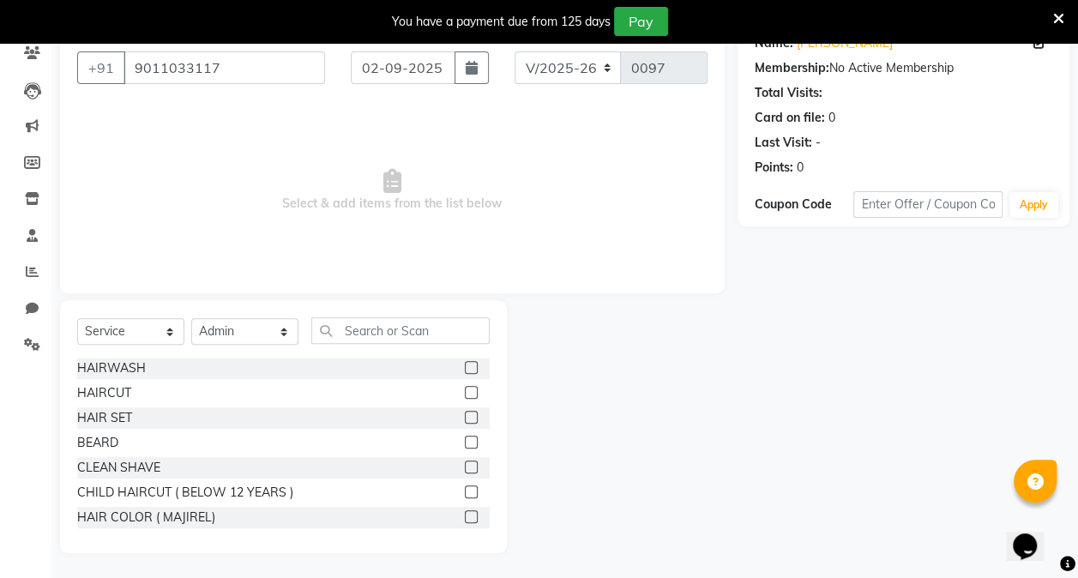
click at [465, 388] on label at bounding box center [471, 392] width 13 height 13
click at [465, 388] on input "checkbox" at bounding box center [470, 393] width 11 height 11
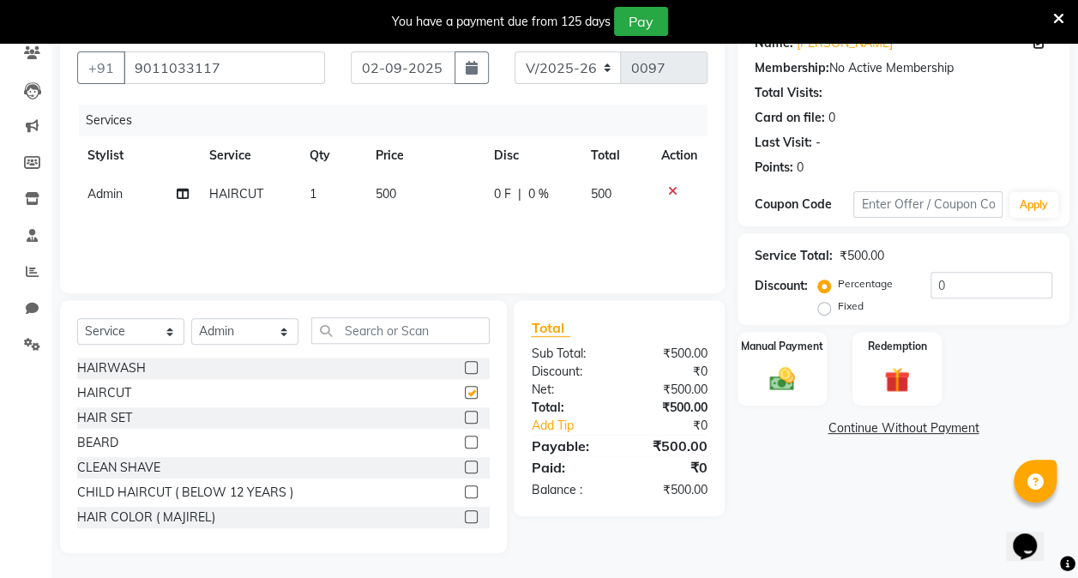
checkbox input "false"
click at [761, 369] on img at bounding box center [782, 379] width 43 height 31
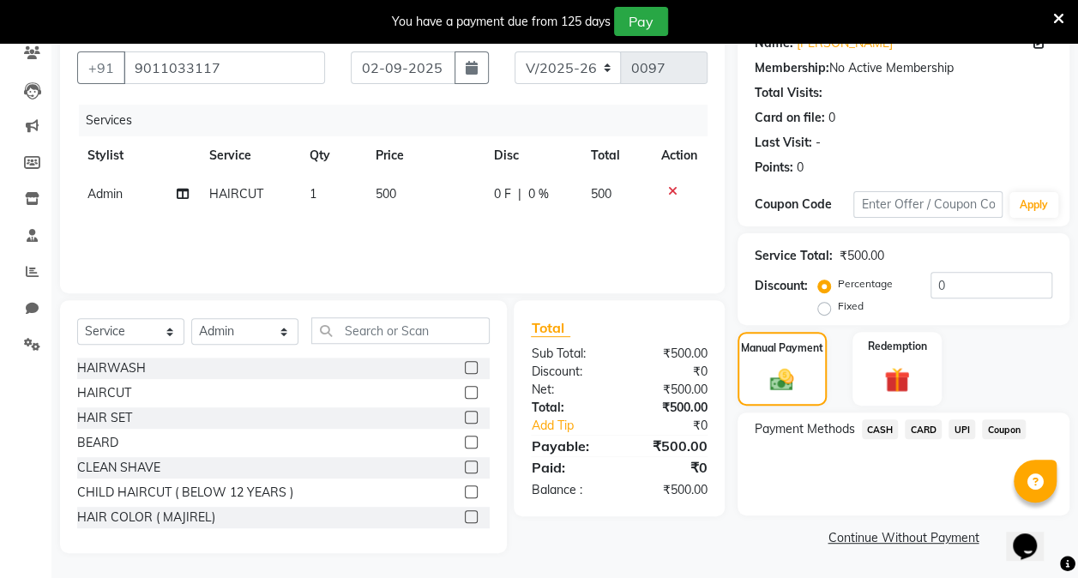
click at [970, 433] on span "UPI" at bounding box center [962, 429] width 27 height 20
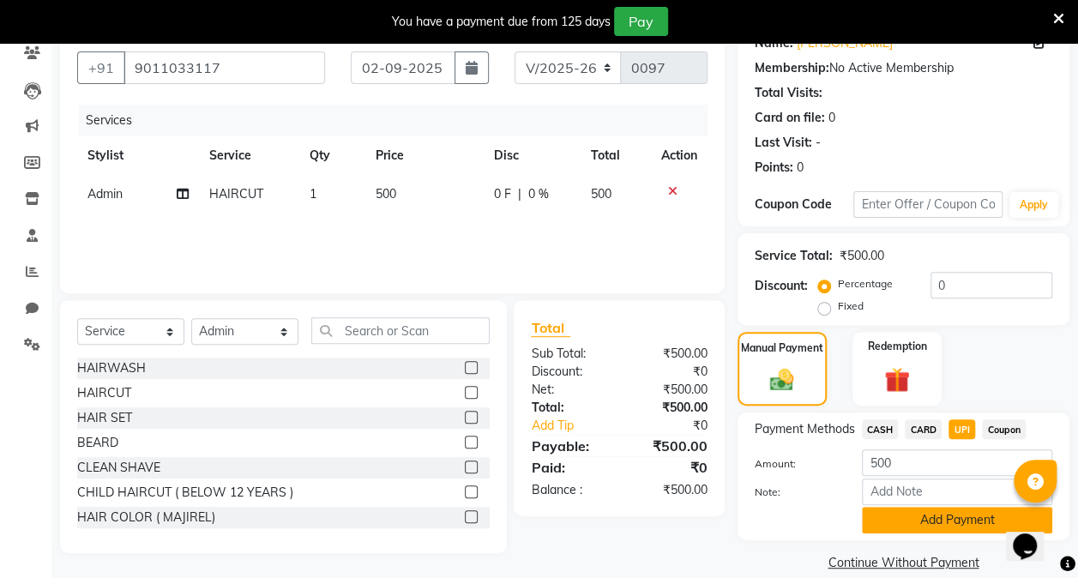
click at [973, 521] on button "Add Payment" at bounding box center [957, 520] width 190 height 27
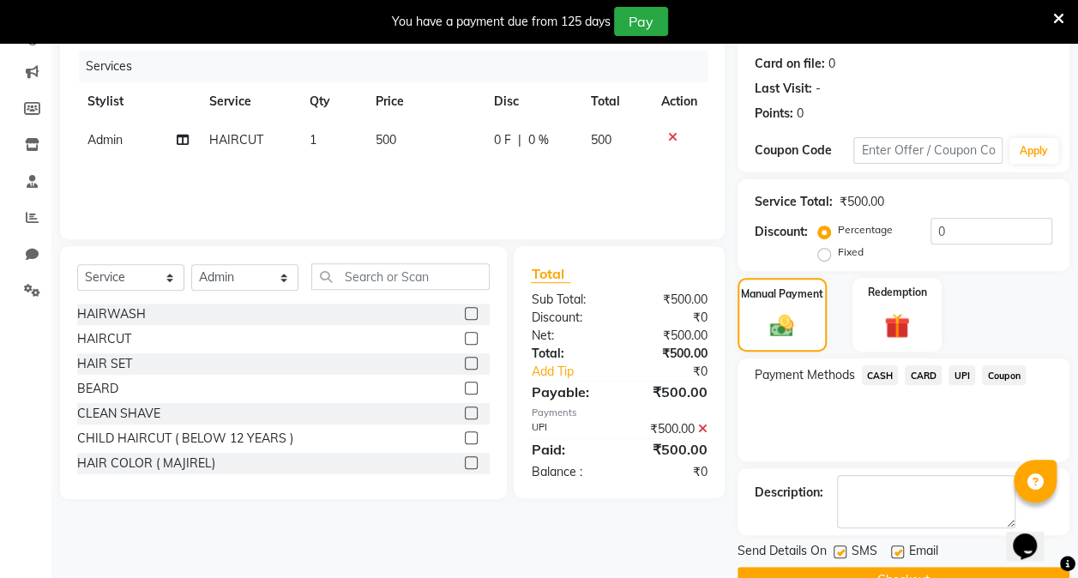
scroll to position [244, 0]
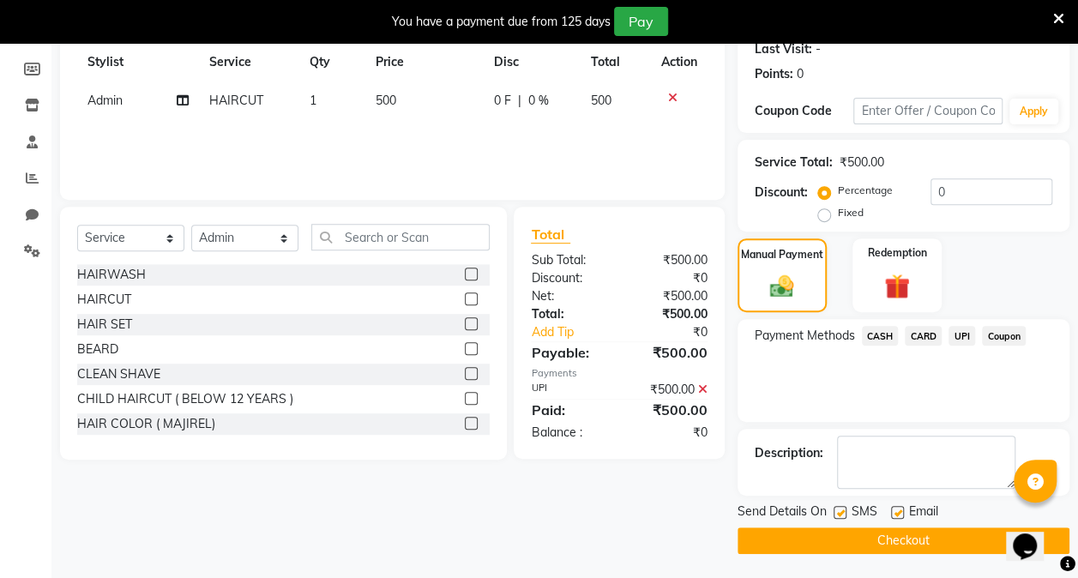
click at [856, 532] on button "Checkout" at bounding box center [904, 540] width 332 height 27
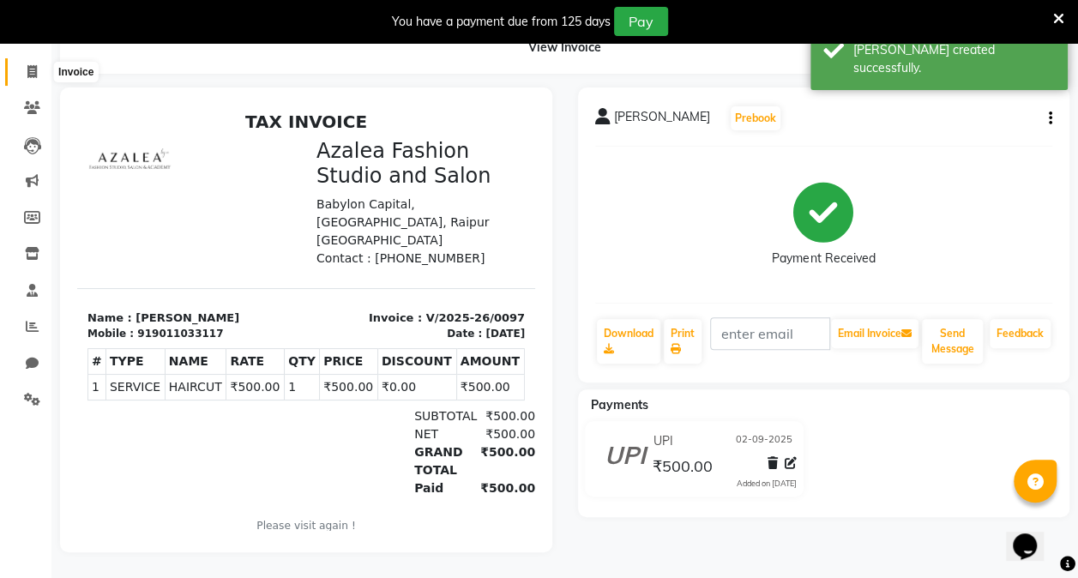
click at [33, 65] on icon at bounding box center [31, 71] width 9 height 13
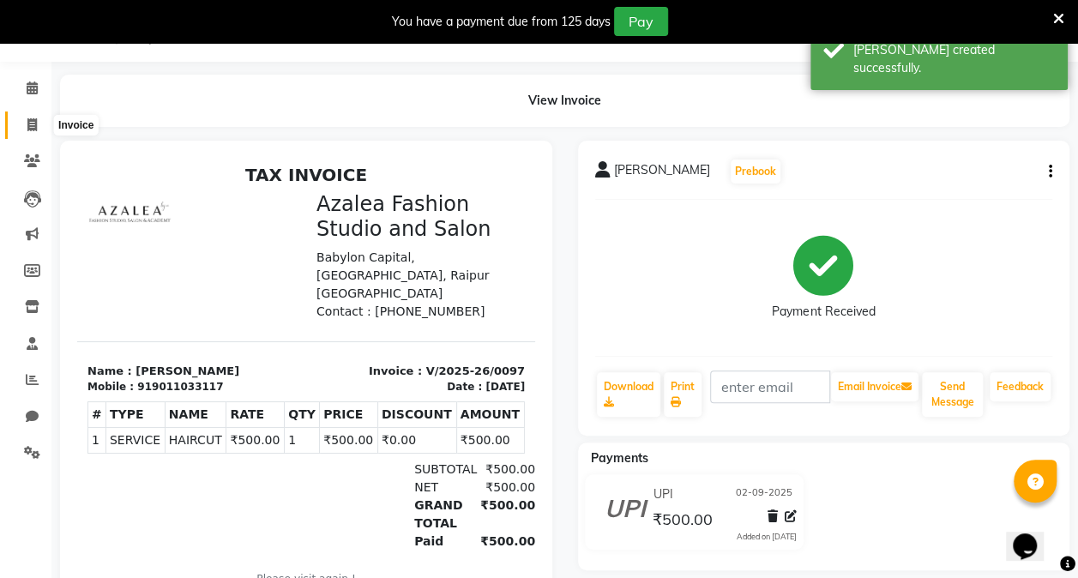
select select "service"
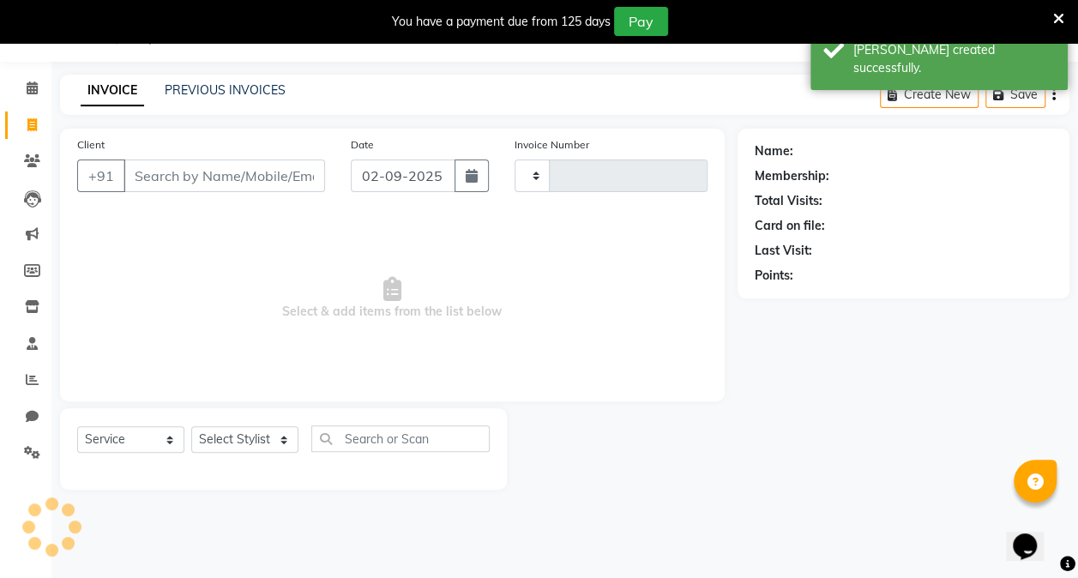
type input "0098"
select select "8063"
click at [33, 91] on icon at bounding box center [32, 87] width 11 height 13
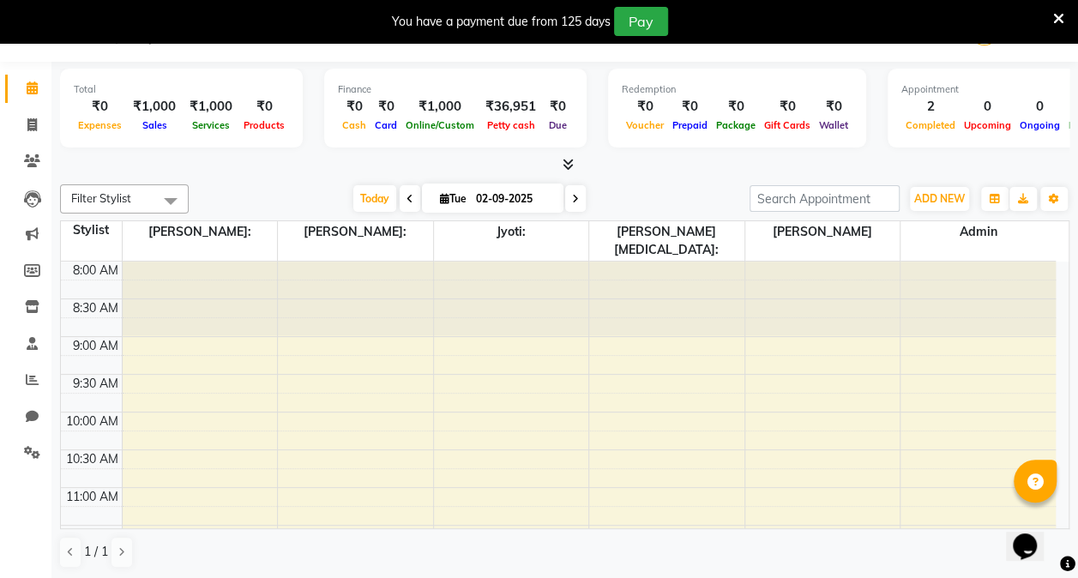
click at [919, 111] on div "2" at bounding box center [930, 107] width 58 height 20
click at [912, 108] on div "2" at bounding box center [930, 107] width 58 height 20
click at [29, 196] on icon at bounding box center [32, 198] width 17 height 17
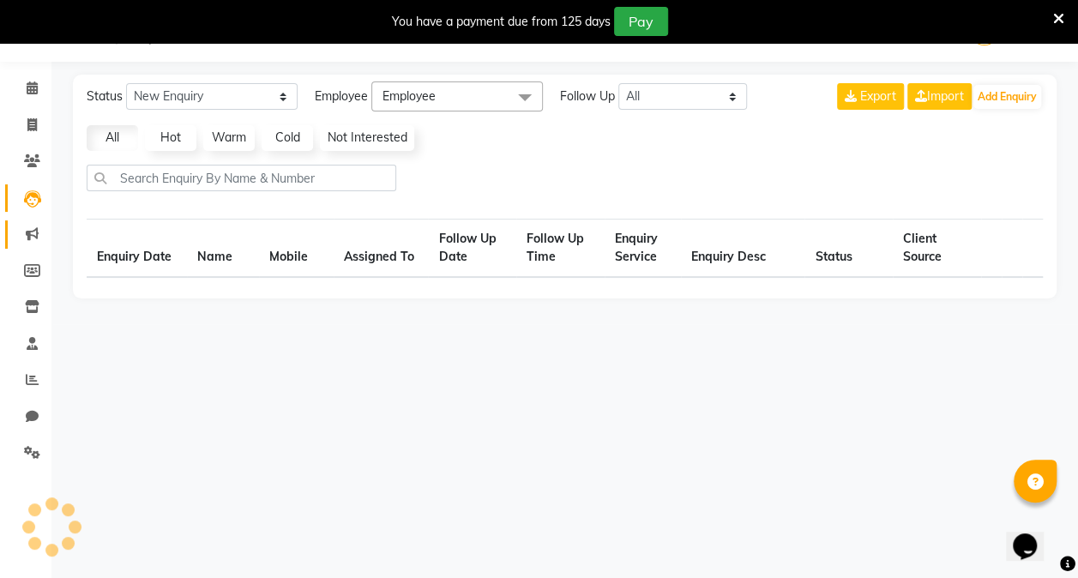
select select "10"
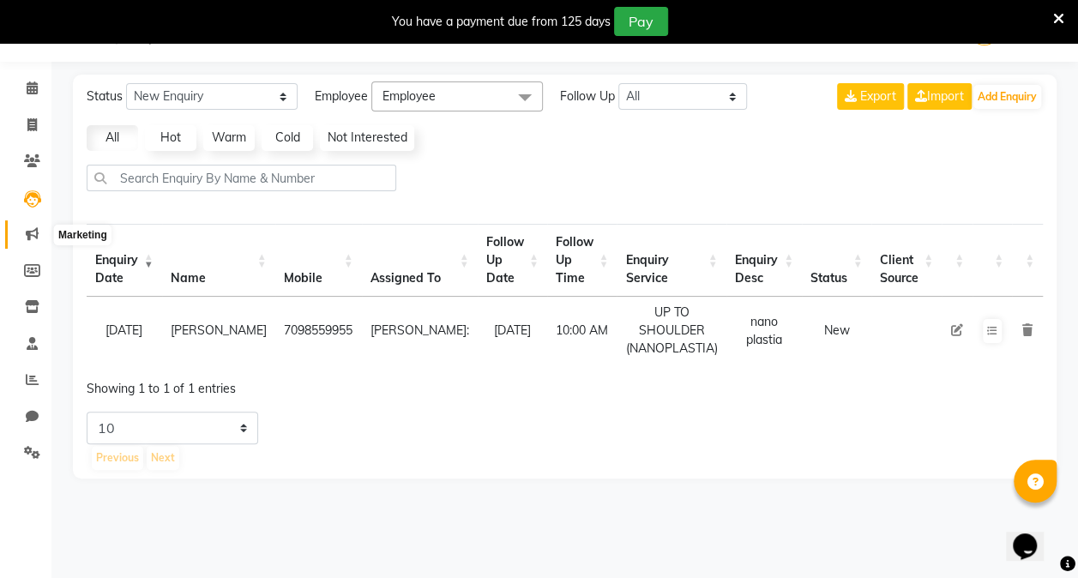
click at [32, 232] on icon at bounding box center [32, 233] width 13 height 13
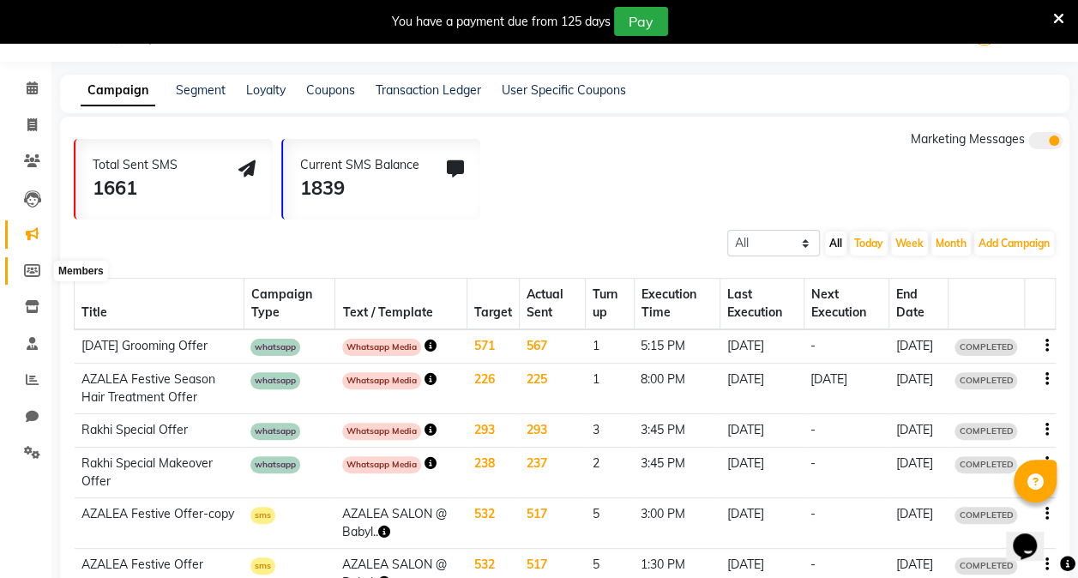
click at [25, 266] on icon at bounding box center [32, 270] width 16 height 13
select select
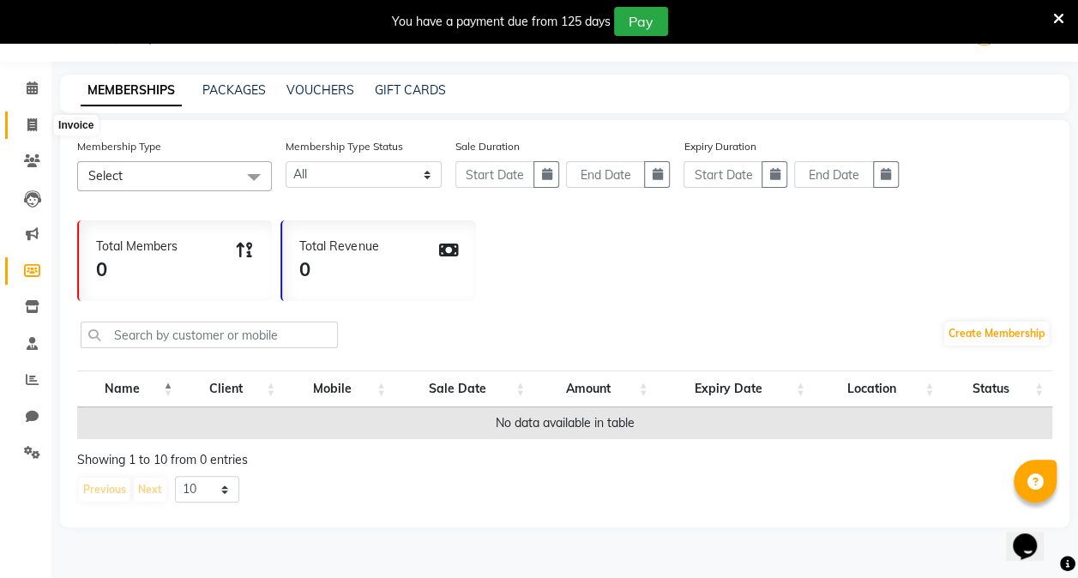
click at [18, 122] on span at bounding box center [32, 126] width 30 height 20
select select "service"
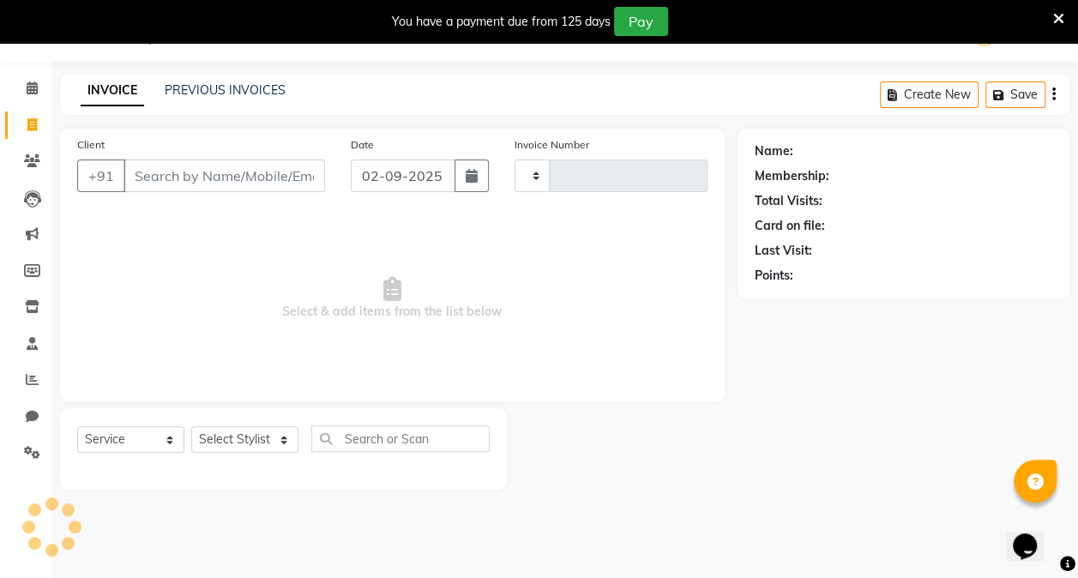
type input "0098"
select select "8063"
